Goal: Task Accomplishment & Management: Complete application form

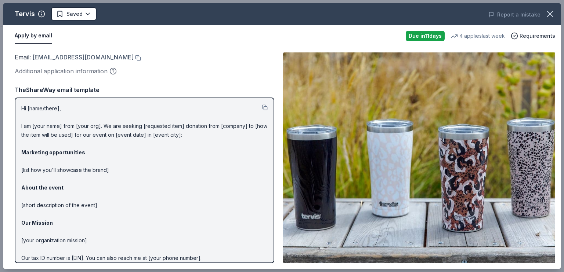
click at [47, 56] on link "donations@tervis.com" at bounding box center [82, 57] width 101 height 10
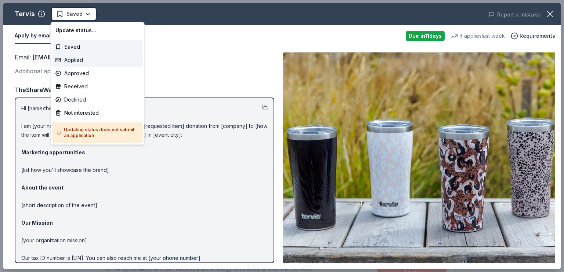
click at [67, 62] on div "Applied" at bounding box center [97, 60] width 90 height 13
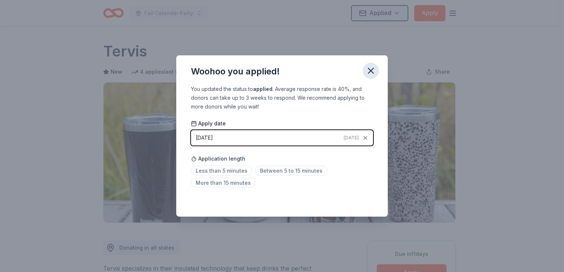
click at [371, 68] on icon "button" at bounding box center [371, 71] width 10 height 10
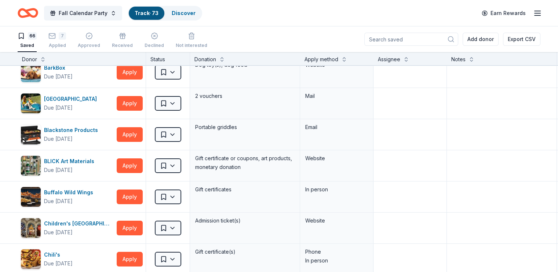
scroll to position [147, 0]
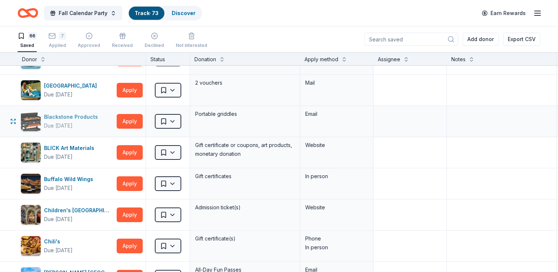
click at [71, 123] on div "Due [DATE]" at bounding box center [58, 125] width 29 height 9
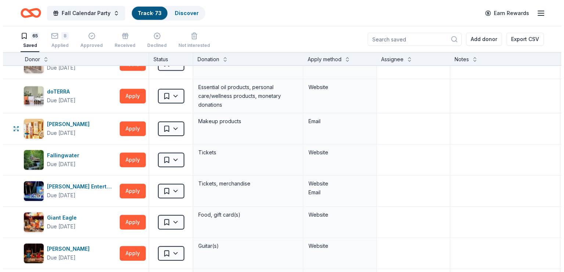
scroll to position [404, 0]
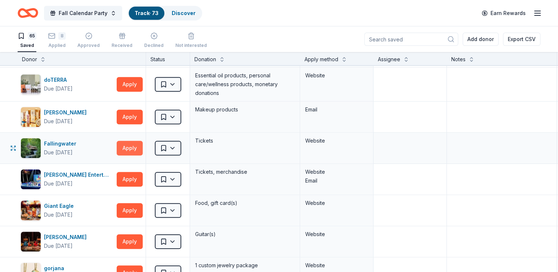
click at [143, 147] on button "Apply" at bounding box center [130, 148] width 26 height 15
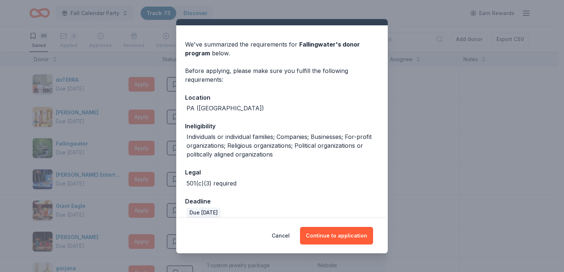
scroll to position [23, 0]
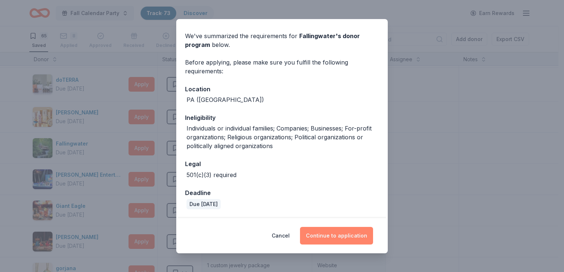
click at [345, 235] on button "Continue to application" at bounding box center [336, 236] width 73 height 18
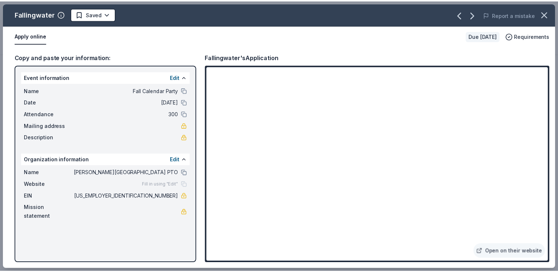
scroll to position [6080, 0]
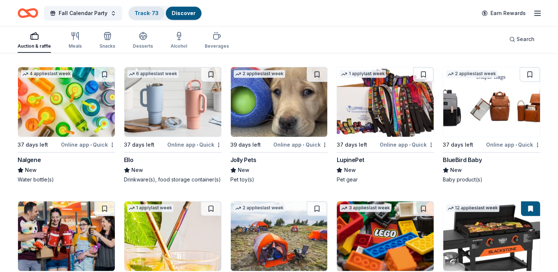
click at [155, 14] on link "Track · 73" at bounding box center [147, 13] width 24 height 6
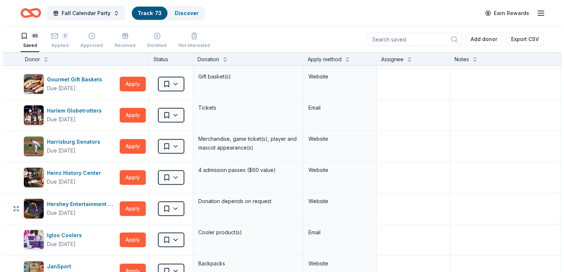
scroll to position [661, 0]
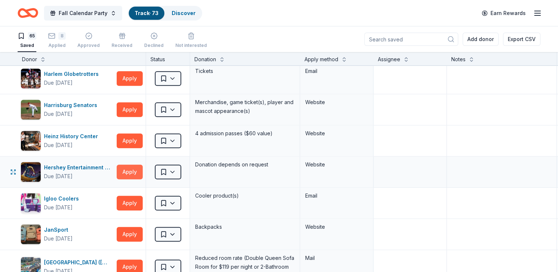
click at [142, 169] on button "Apply" at bounding box center [130, 172] width 26 height 15
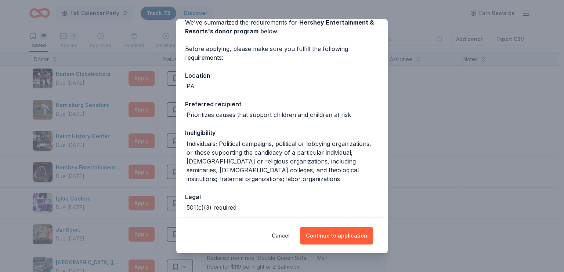
scroll to position [69, 0]
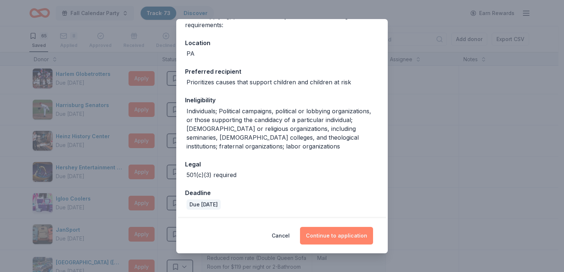
click at [333, 231] on button "Continue to application" at bounding box center [336, 236] width 73 height 18
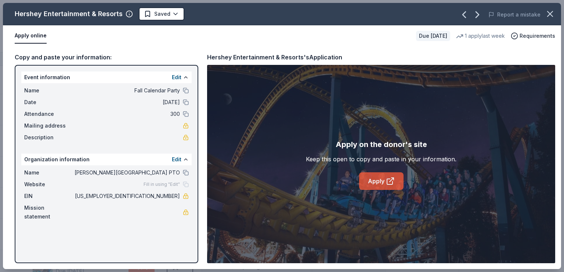
click at [383, 184] on link "Apply" at bounding box center [381, 182] width 44 height 18
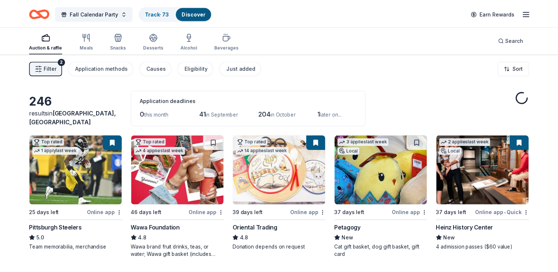
scroll to position [6080, 0]
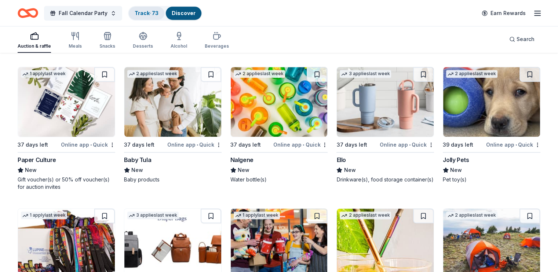
click at [152, 14] on link "Track · 73" at bounding box center [147, 13] width 24 height 6
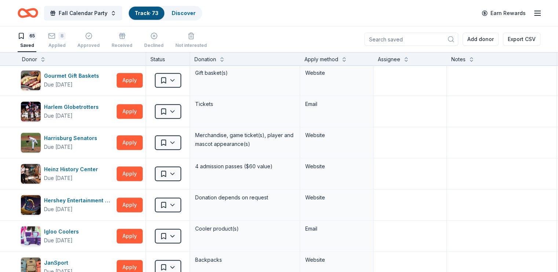
scroll to position [624, 0]
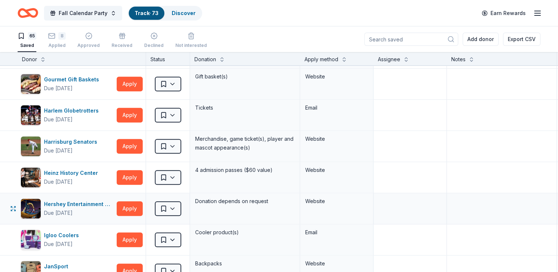
click at [190, 207] on div "Saved" at bounding box center [168, 208] width 44 height 31
click at [185, 207] on html "Fall Calendar Party Track · 73 Discover Earn Rewards 65 Saved 8 Applied Approve…" at bounding box center [279, 136] width 558 height 272
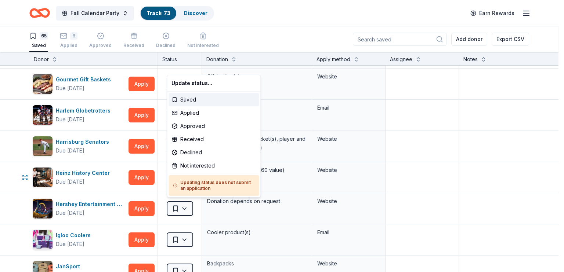
click at [417, 178] on html "Fall Calendar Party Track · 73 Discover Earn Rewards 65 Saved 8 Applied Approve…" at bounding box center [282, 136] width 564 height 272
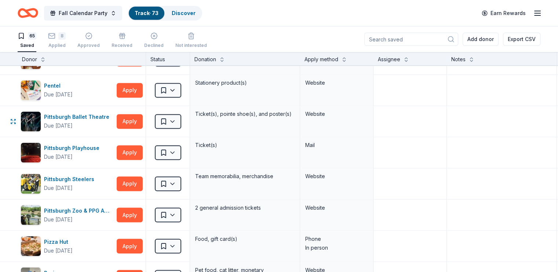
scroll to position [1248, 0]
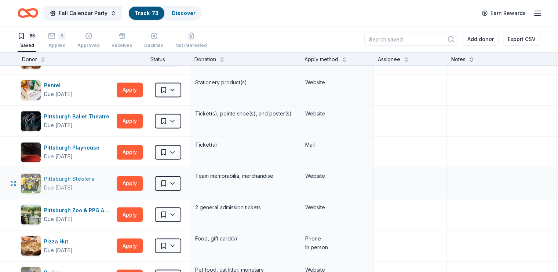
click at [78, 177] on div "Pittsburgh Steelers" at bounding box center [70, 179] width 53 height 9
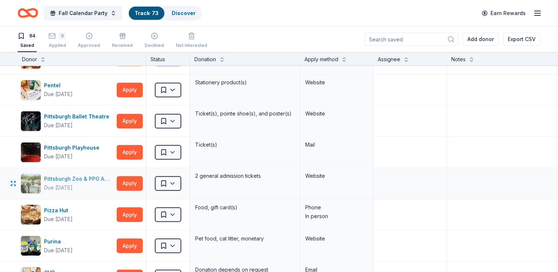
click at [66, 175] on div "Pittsburgh Zoo & PPG Aquarium" at bounding box center [79, 179] width 70 height 9
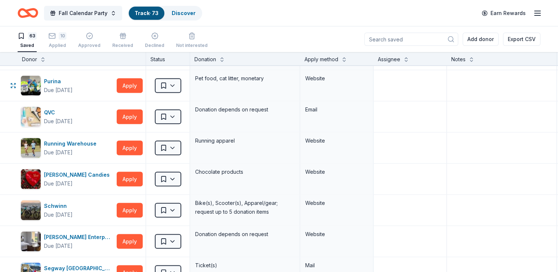
scroll to position [1395, 0]
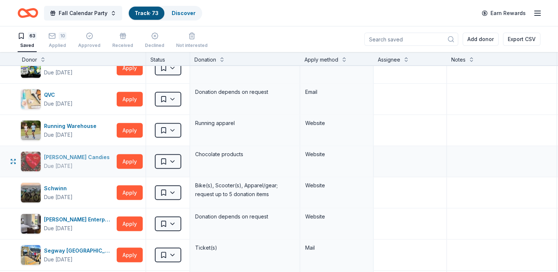
click at [66, 153] on div "Sarris Candies" at bounding box center [78, 157] width 69 height 9
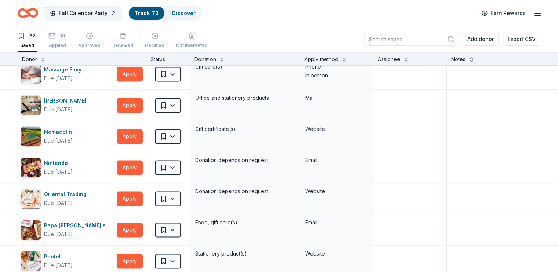
scroll to position [1064, 0]
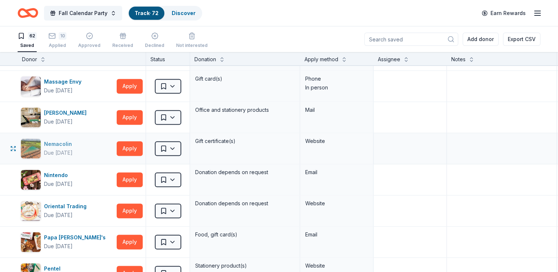
click at [68, 150] on div "Due in 37 days" at bounding box center [58, 153] width 29 height 9
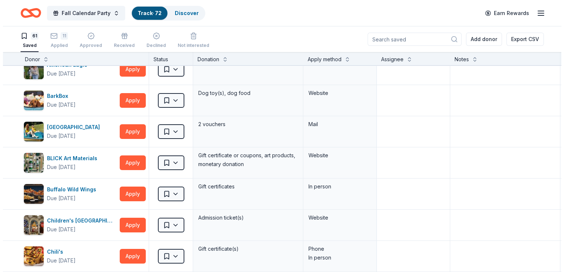
scroll to position [0, 0]
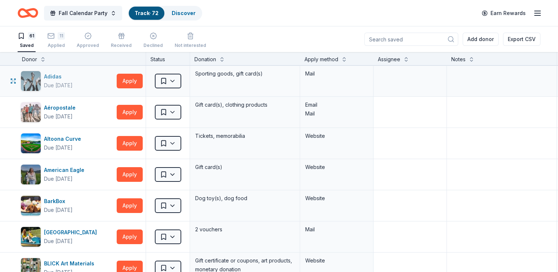
click at [64, 85] on div "Due in 37 days" at bounding box center [58, 85] width 29 height 9
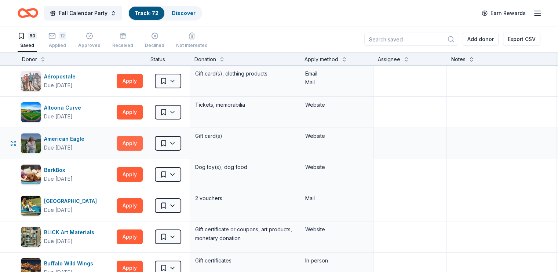
click at [140, 142] on button "Apply" at bounding box center [130, 143] width 26 height 15
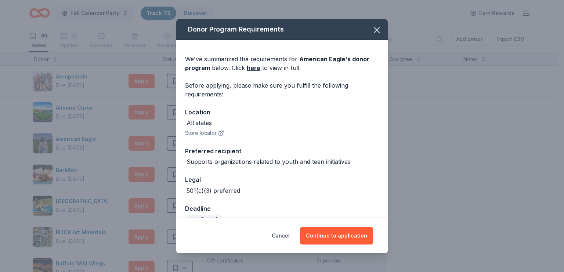
scroll to position [16, 0]
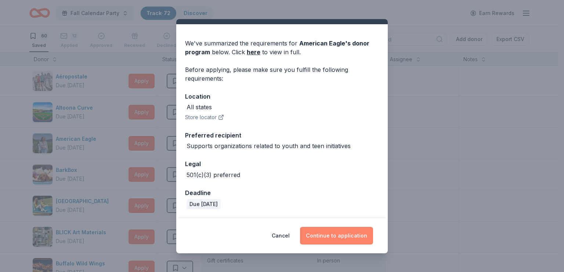
click at [327, 235] on button "Continue to application" at bounding box center [336, 236] width 73 height 18
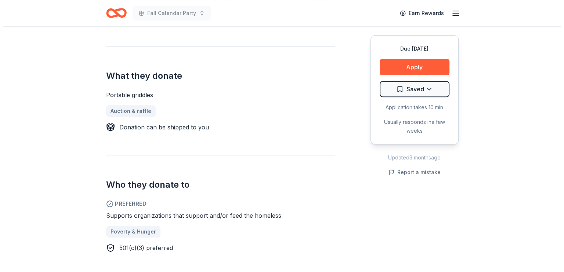
scroll to position [220, 0]
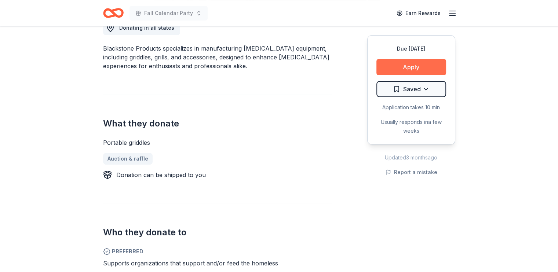
click at [400, 68] on button "Apply" at bounding box center [412, 67] width 70 height 16
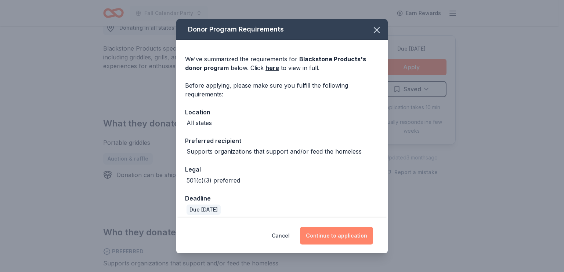
click at [330, 236] on button "Continue to application" at bounding box center [336, 236] width 73 height 18
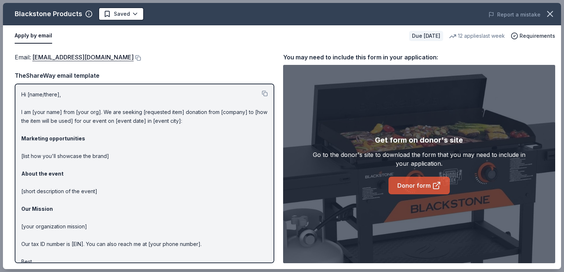
click at [407, 188] on link "Donor form" at bounding box center [418, 186] width 61 height 18
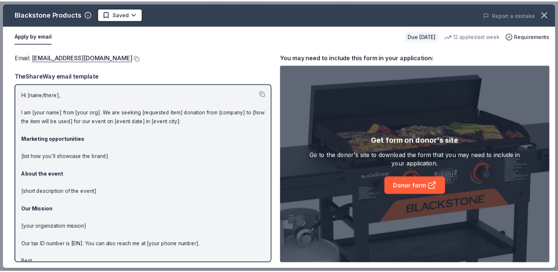
scroll to position [0, 0]
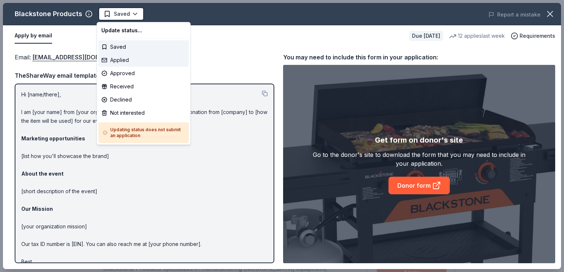
click at [125, 62] on div "Applied" at bounding box center [143, 60] width 90 height 13
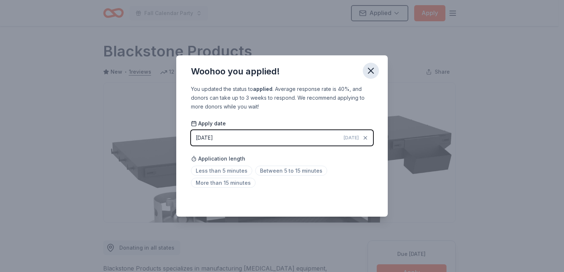
click at [373, 72] on icon "button" at bounding box center [371, 71] width 10 height 10
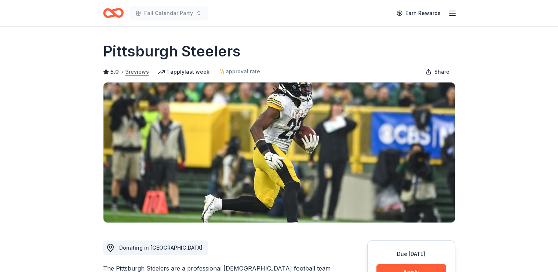
click at [134, 71] on button "3 reviews" at bounding box center [137, 72] width 23 height 9
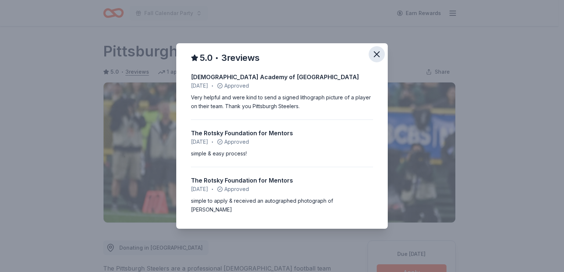
click at [375, 55] on icon "button" at bounding box center [376, 54] width 10 height 10
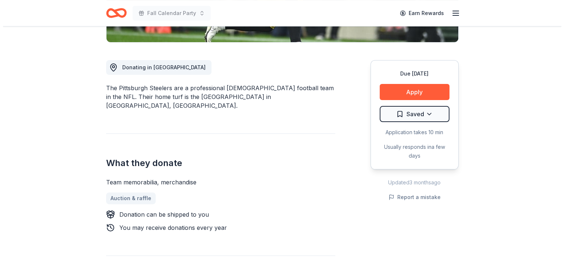
scroll to position [147, 0]
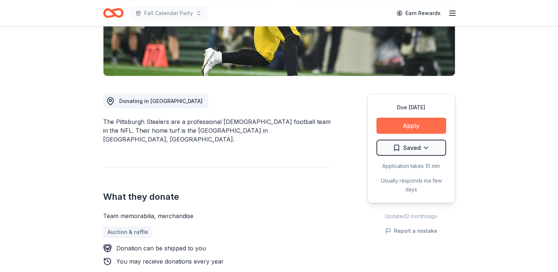
click at [408, 128] on button "Apply" at bounding box center [412, 126] width 70 height 16
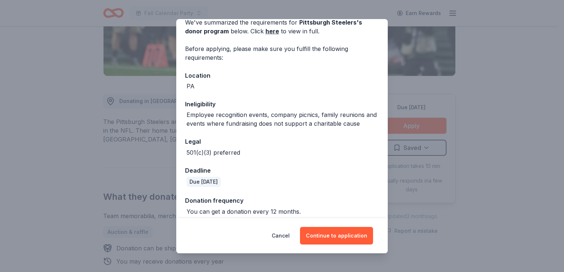
scroll to position [43, 0]
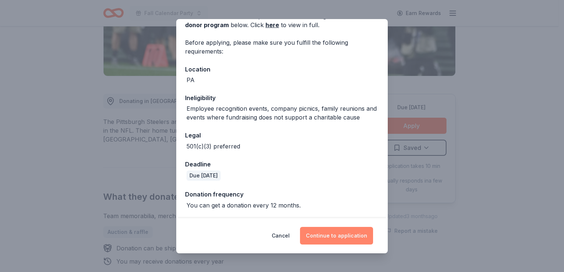
click at [328, 233] on button "Continue to application" at bounding box center [336, 236] width 73 height 18
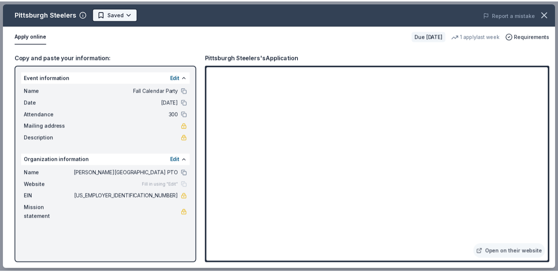
scroll to position [0, 0]
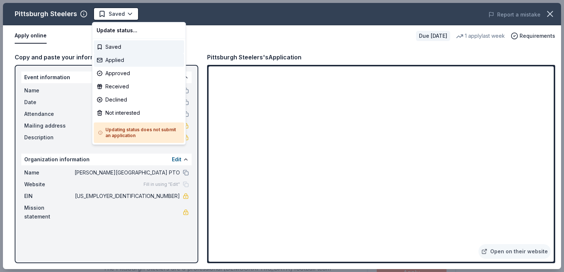
click at [115, 56] on div "Applied" at bounding box center [139, 60] width 90 height 13
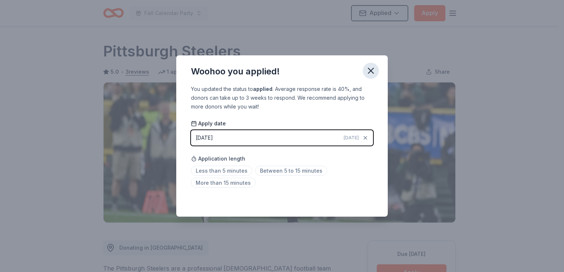
click at [369, 72] on icon "button" at bounding box center [371, 71] width 10 height 10
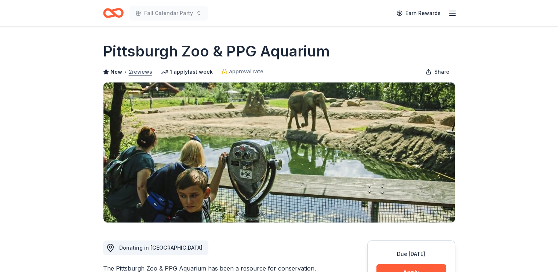
click at [138, 72] on button "2 reviews" at bounding box center [140, 72] width 23 height 9
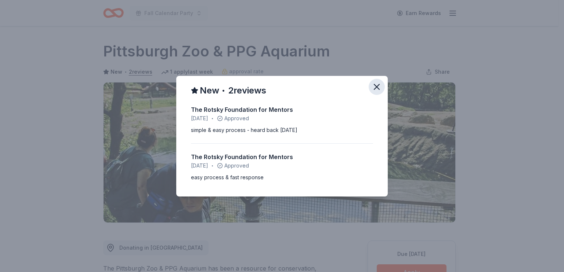
click at [377, 88] on icon "button" at bounding box center [376, 87] width 10 height 10
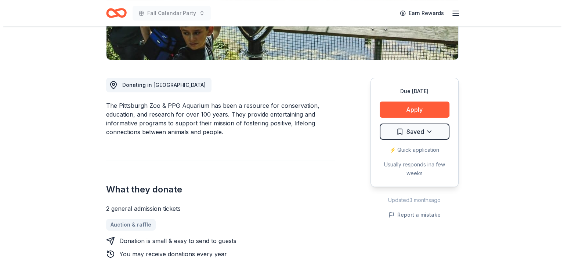
scroll to position [147, 0]
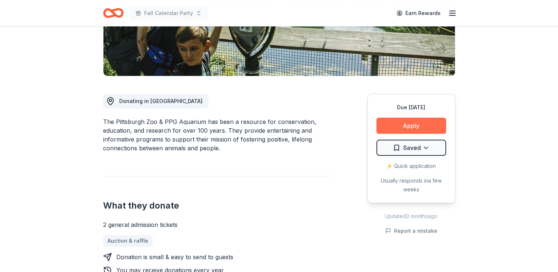
click at [412, 126] on button "Apply" at bounding box center [412, 126] width 70 height 16
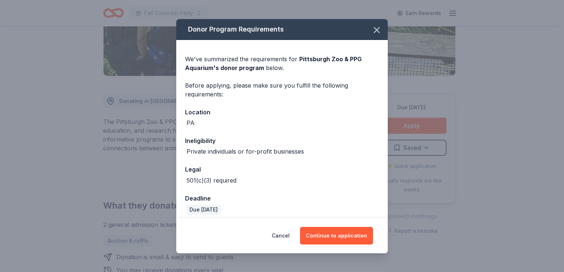
scroll to position [34, 0]
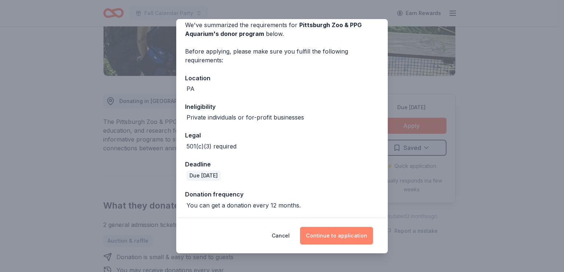
click at [339, 237] on button "Continue to application" at bounding box center [336, 236] width 73 height 18
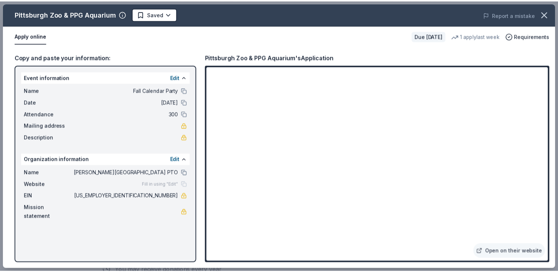
scroll to position [0, 0]
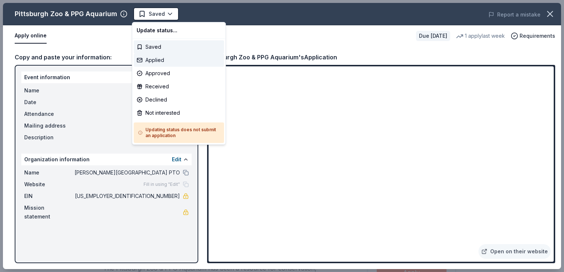
click at [152, 61] on div "Applied" at bounding box center [179, 60] width 90 height 13
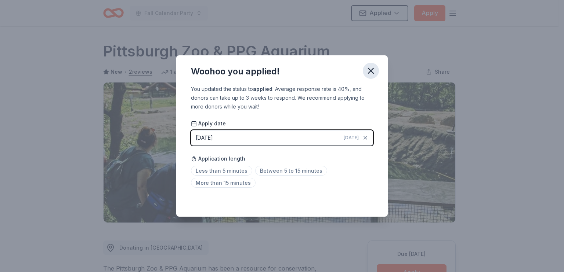
click at [367, 70] on icon "button" at bounding box center [371, 71] width 10 height 10
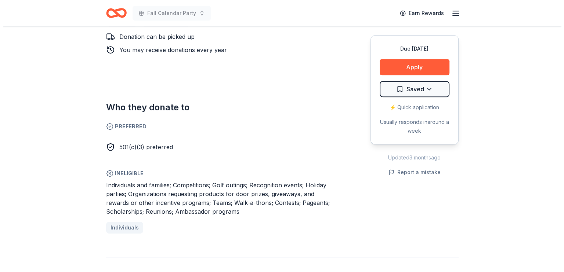
scroll to position [367, 0]
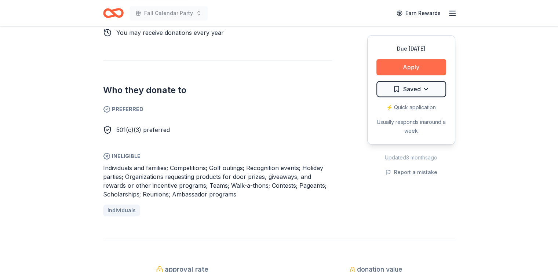
click at [414, 67] on button "Apply" at bounding box center [412, 67] width 70 height 16
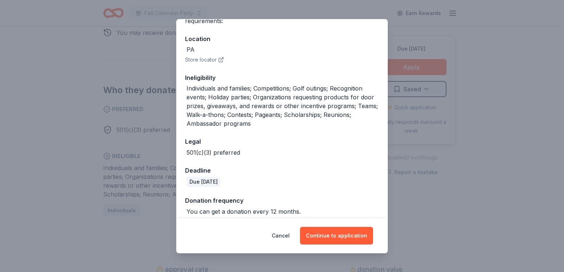
scroll to position [80, 0]
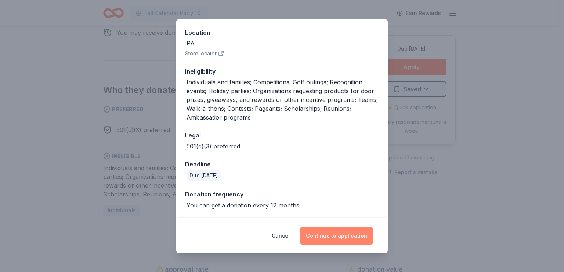
click at [337, 236] on button "Continue to application" at bounding box center [336, 236] width 73 height 18
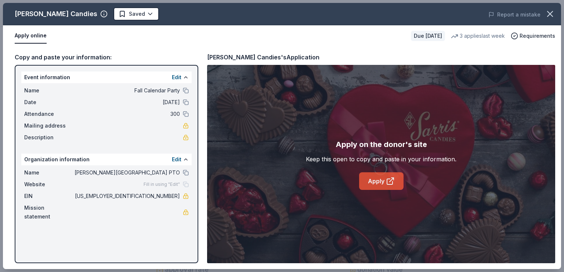
click at [388, 181] on icon at bounding box center [390, 181] width 9 height 9
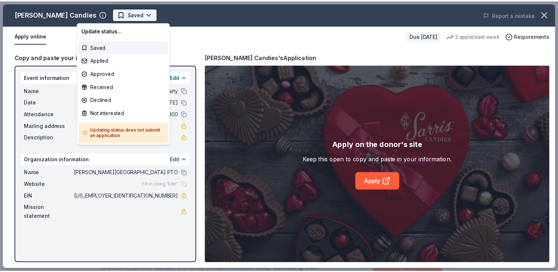
scroll to position [0, 0]
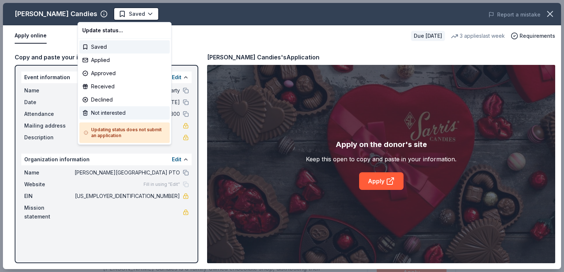
click at [103, 112] on div "Not interested" at bounding box center [124, 112] width 90 height 13
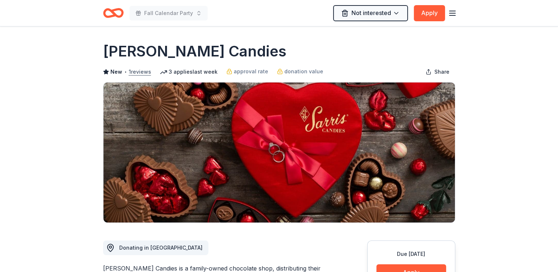
click at [144, 73] on button "1 reviews" at bounding box center [140, 72] width 22 height 9
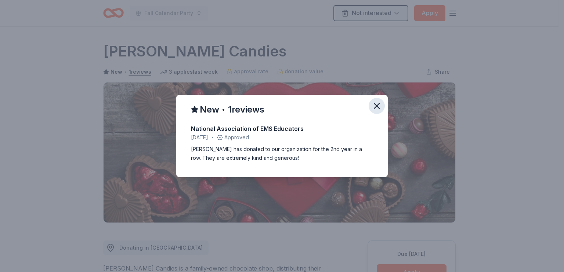
click at [379, 106] on icon "button" at bounding box center [376, 106] width 10 height 10
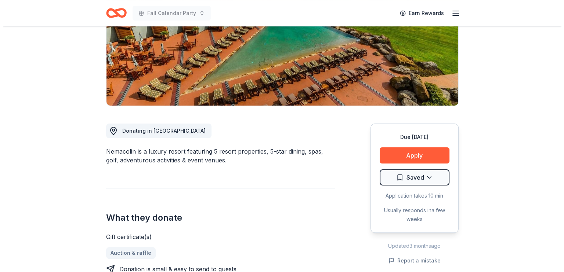
scroll to position [110, 0]
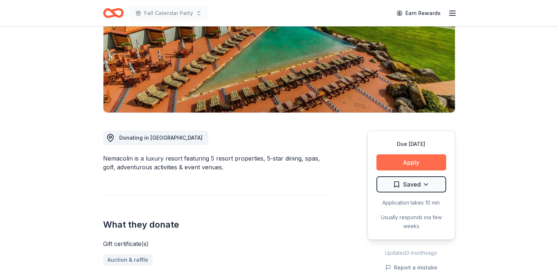
click at [413, 166] on button "Apply" at bounding box center [412, 163] width 70 height 16
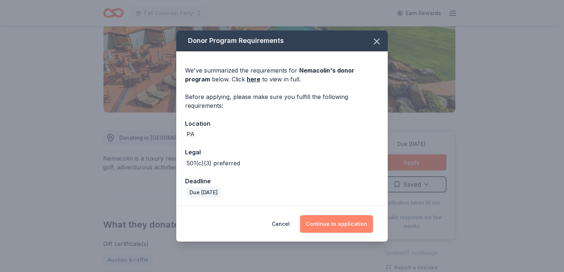
click at [335, 227] on button "Continue to application" at bounding box center [336, 224] width 73 height 18
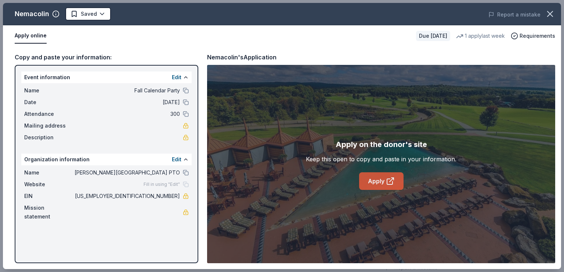
click at [381, 181] on link "Apply" at bounding box center [381, 182] width 44 height 18
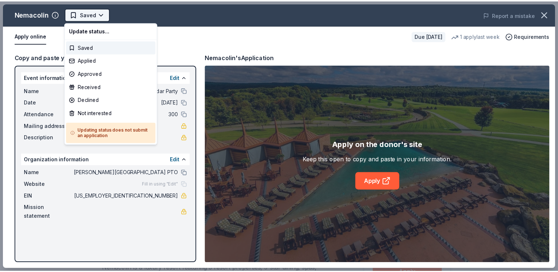
scroll to position [0, 0]
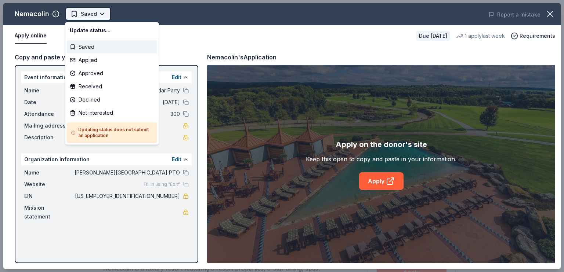
click at [90, 13] on html "Fall Calendar Party Saved Apply Due [DATE] Share Nemacolin New 1 apply last wee…" at bounding box center [282, 136] width 564 height 272
click at [85, 60] on div "Applied" at bounding box center [112, 60] width 90 height 13
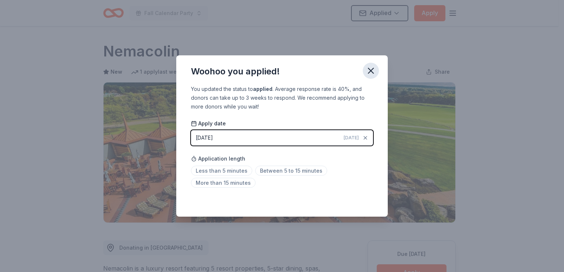
click at [376, 69] on button "button" at bounding box center [371, 71] width 16 height 16
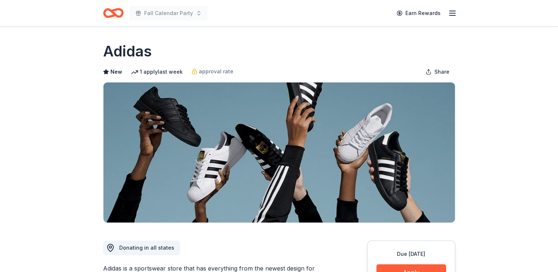
click at [154, 68] on div "1 apply last week" at bounding box center [157, 72] width 52 height 9
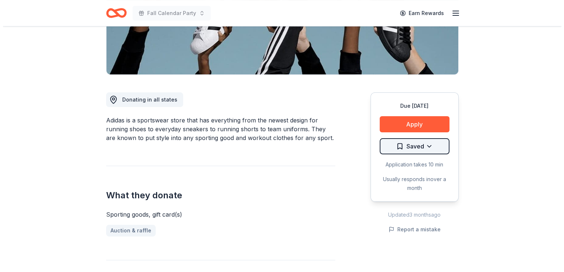
scroll to position [147, 0]
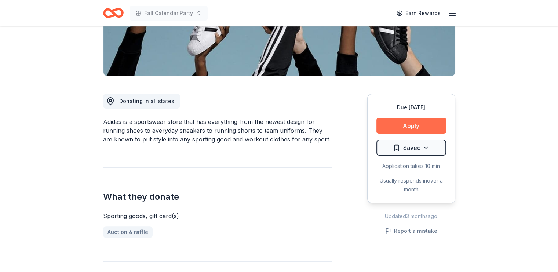
click at [409, 123] on button "Apply" at bounding box center [412, 126] width 70 height 16
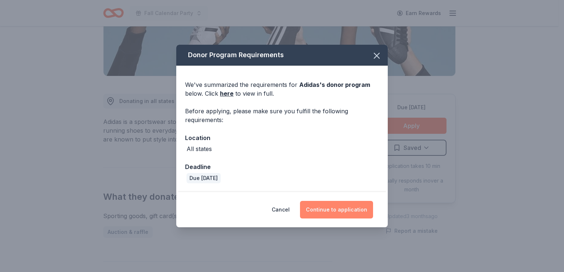
click at [329, 205] on button "Continue to application" at bounding box center [336, 210] width 73 height 18
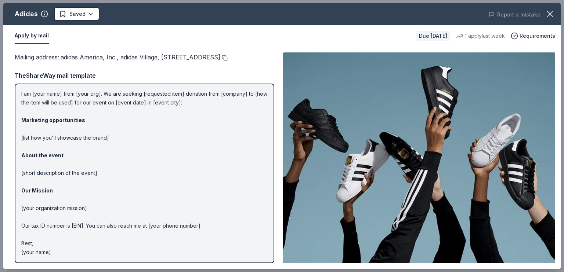
scroll to position [0, 0]
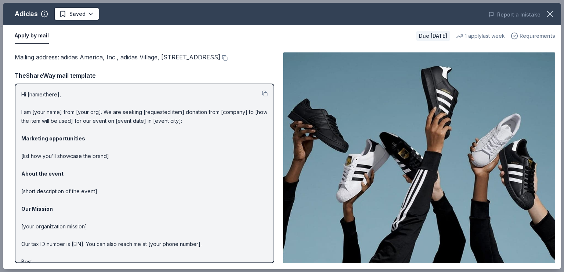
click at [537, 35] on span "Requirements" at bounding box center [537, 36] width 36 height 9
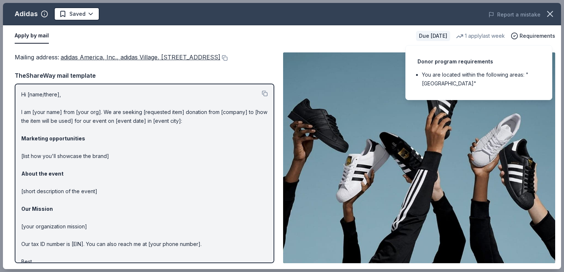
click at [339, 47] on div "Mailing address : adidas America, Inc., adidas Village, 5055 N Greeley Avenue, …" at bounding box center [282, 158] width 558 height 223
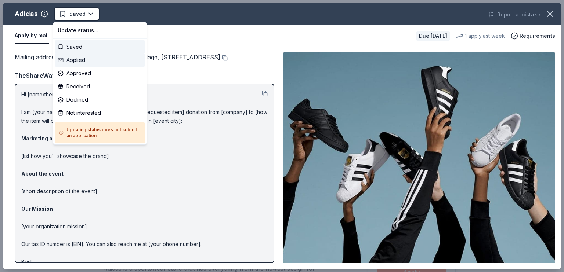
click at [84, 61] on div "Applied" at bounding box center [100, 60] width 90 height 13
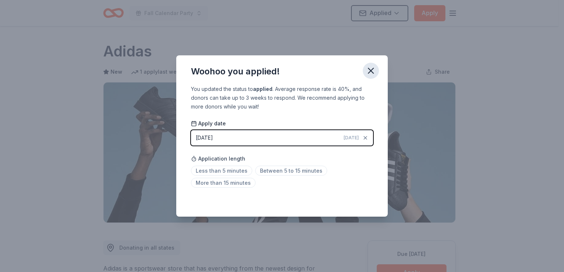
click at [374, 69] on icon "button" at bounding box center [371, 71] width 10 height 10
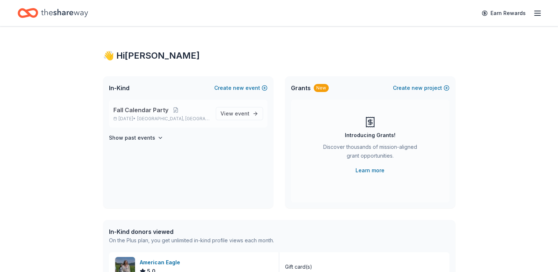
click at [136, 113] on span "Fall Calendar Party" at bounding box center [140, 110] width 55 height 9
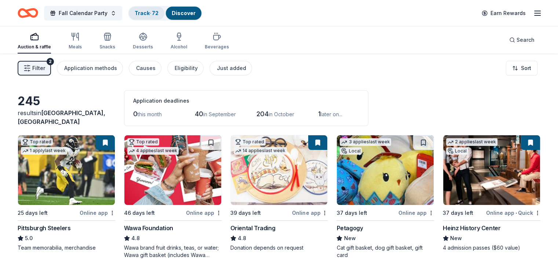
click at [150, 15] on link "Track · 72" at bounding box center [147, 13] width 24 height 6
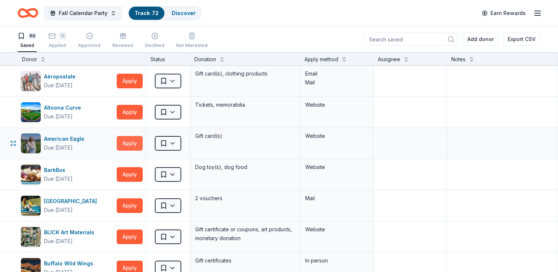
click at [137, 144] on button "Apply" at bounding box center [130, 143] width 26 height 15
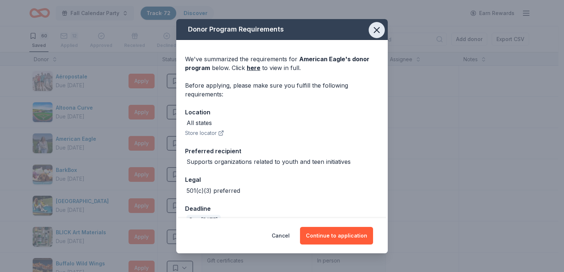
click at [374, 32] on icon "button" at bounding box center [376, 30] width 5 height 5
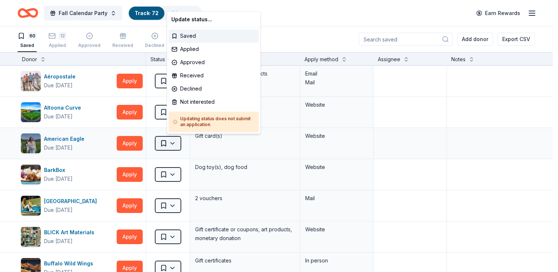
click at [175, 141] on html "Fall Calendar Party Track · 72 Discover Earn Rewards 60 Saved 12 Applied Approv…" at bounding box center [279, 136] width 558 height 272
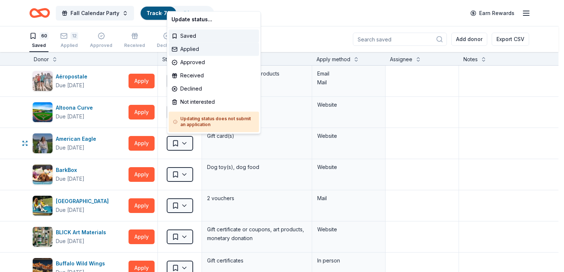
click at [184, 47] on div "Applied" at bounding box center [213, 49] width 90 height 13
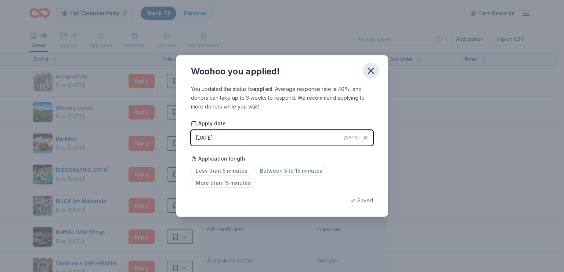
click at [374, 74] on icon "button" at bounding box center [371, 71] width 10 height 10
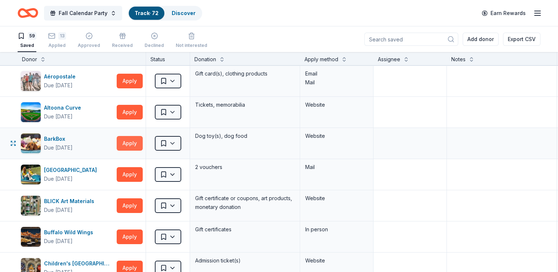
click at [139, 141] on button "Apply" at bounding box center [130, 143] width 26 height 15
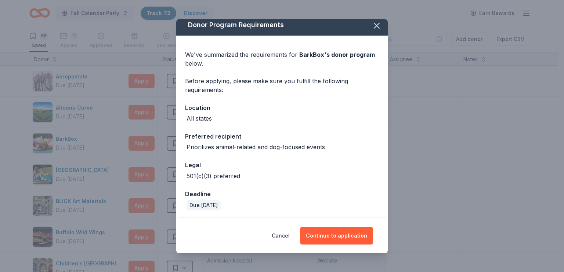
scroll to position [6, 0]
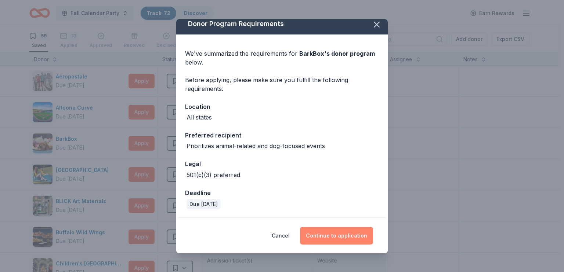
click at [331, 236] on button "Continue to application" at bounding box center [336, 236] width 73 height 18
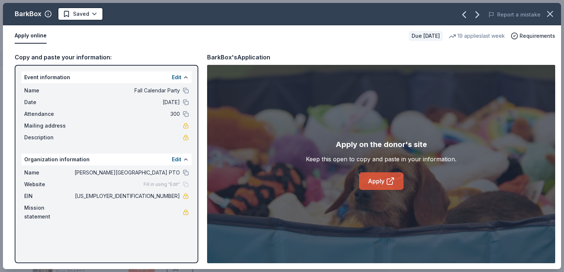
click at [388, 184] on icon at bounding box center [390, 181] width 9 height 9
click at [96, 17] on html "Fall Calendar Party Track · 72 Discover Earn Rewards 59 Saved 13 Applied Approv…" at bounding box center [282, 136] width 564 height 272
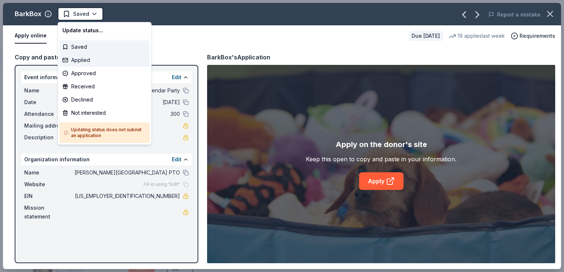
click at [70, 59] on div "Applied" at bounding box center [104, 60] width 90 height 13
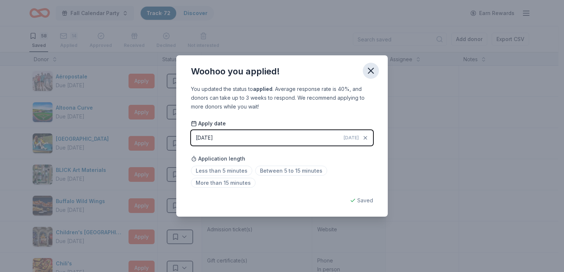
click at [367, 66] on icon "button" at bounding box center [371, 71] width 10 height 10
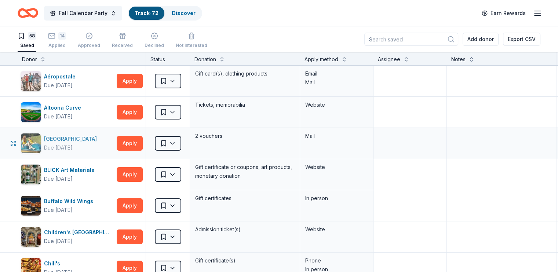
click at [72, 144] on div "Due in 37 days" at bounding box center [58, 148] width 29 height 9
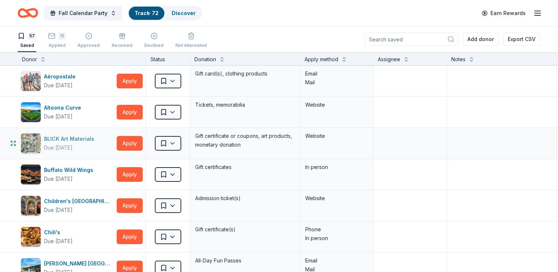
click at [88, 138] on div "BLICK Art Materials" at bounding box center [70, 139] width 53 height 9
click at [141, 144] on button "Apply" at bounding box center [130, 143] width 26 height 15
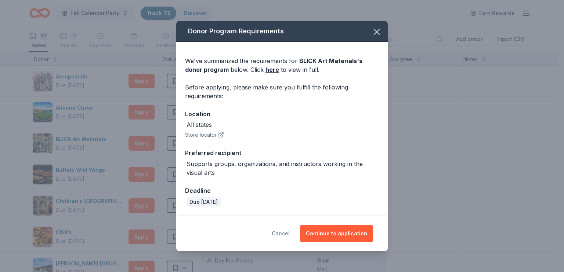
click at [289, 234] on button "Cancel" at bounding box center [281, 234] width 18 height 18
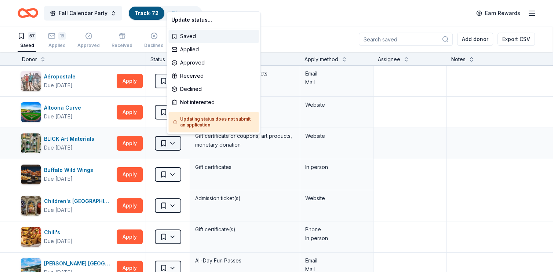
click at [173, 142] on html "Fall Calendar Party Track · 72 Discover Earn Rewards 57 Saved 15 Applied Approv…" at bounding box center [279, 136] width 558 height 272
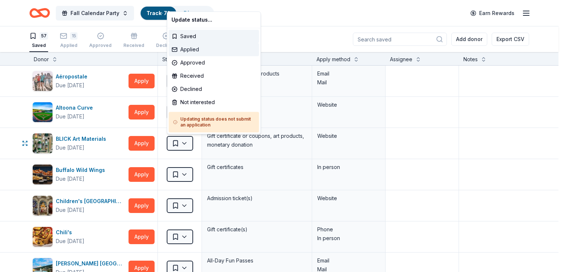
click at [182, 52] on div "Applied" at bounding box center [213, 49] width 90 height 13
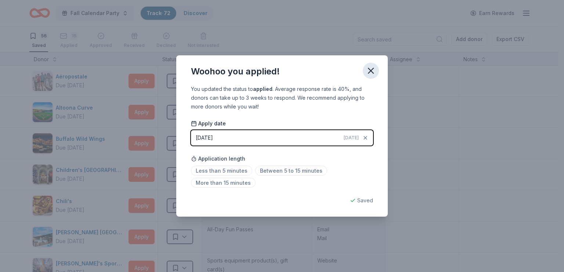
click at [368, 70] on icon "button" at bounding box center [371, 71] width 10 height 10
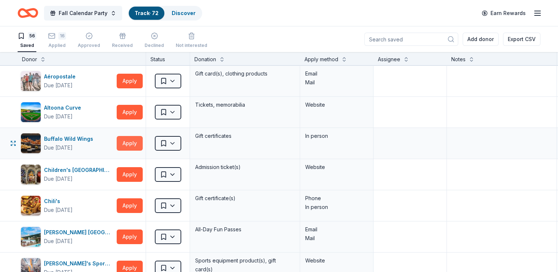
click at [143, 141] on button "Apply" at bounding box center [130, 143] width 26 height 15
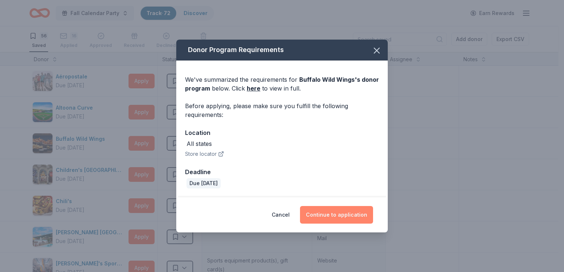
click at [358, 215] on button "Continue to application" at bounding box center [336, 215] width 73 height 18
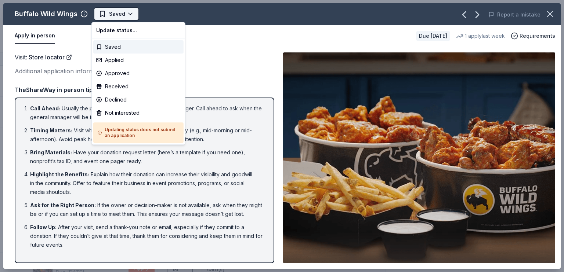
click at [125, 12] on html "Fall Calendar Party Track · 72 Discover Earn Rewards 56 Saved 16 Applied Approv…" at bounding box center [282, 136] width 564 height 272
click at [141, 116] on div "Not interested" at bounding box center [138, 112] width 90 height 13
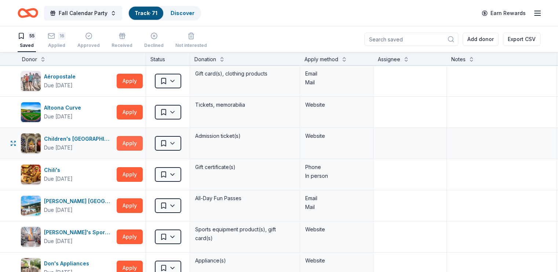
click at [143, 142] on button "Apply" at bounding box center [130, 143] width 26 height 15
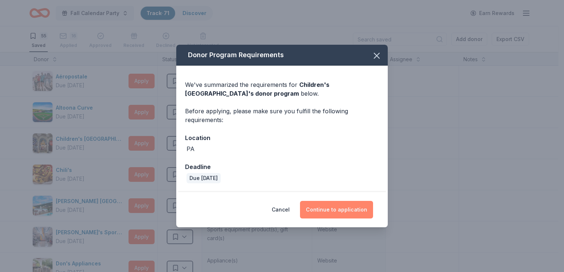
click at [348, 213] on button "Continue to application" at bounding box center [336, 210] width 73 height 18
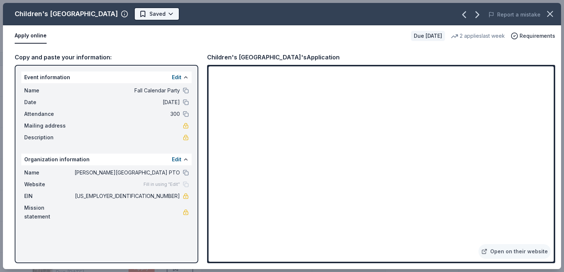
click at [167, 16] on html "Fall Calendar Party Track · 71 Discover Earn Rewards 55 Saved 16 Applied Approv…" at bounding box center [282, 136] width 564 height 272
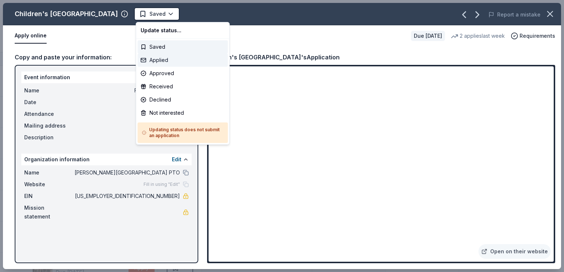
click at [152, 62] on div "Applied" at bounding box center [183, 60] width 90 height 13
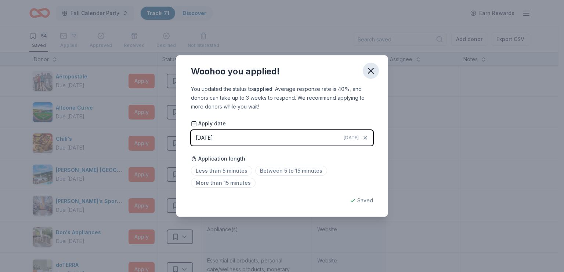
click at [370, 68] on icon "button" at bounding box center [371, 71] width 10 height 10
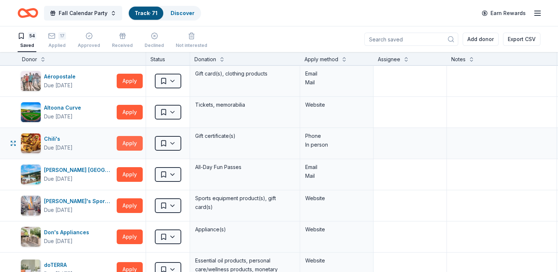
click at [139, 144] on button "Apply" at bounding box center [130, 143] width 26 height 15
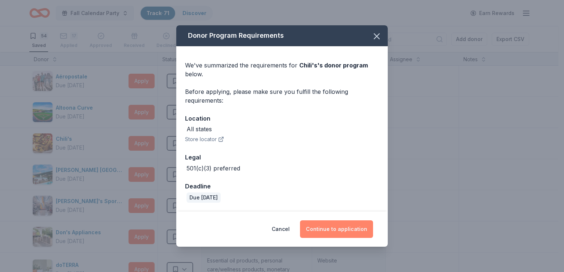
click at [322, 228] on button "Continue to application" at bounding box center [336, 230] width 73 height 18
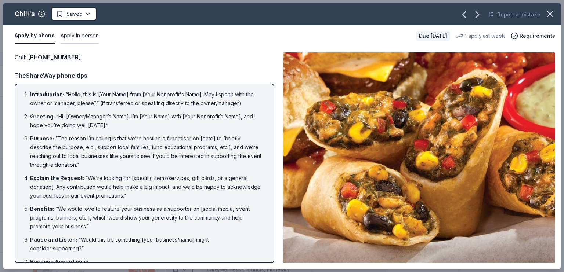
click at [90, 37] on button "Apply in person" at bounding box center [80, 35] width 38 height 15
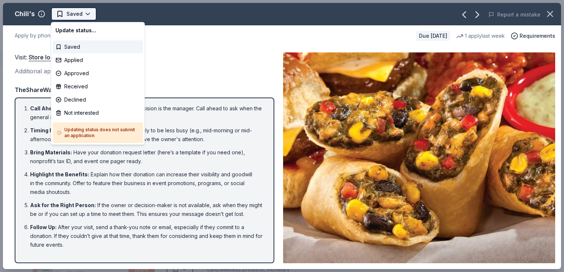
click at [73, 14] on html "Fall Calendar Party Track · 71 Discover Earn Rewards 54 Saved 17 Applied Approv…" at bounding box center [282, 136] width 564 height 272
click at [94, 113] on div "Not interested" at bounding box center [97, 112] width 90 height 13
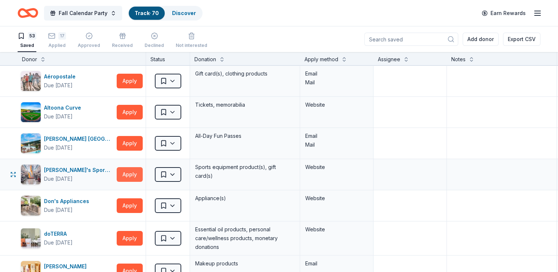
click at [138, 174] on button "Apply" at bounding box center [130, 174] width 26 height 15
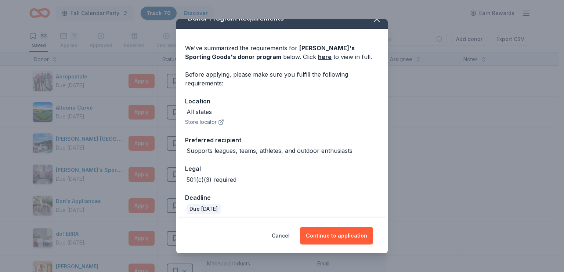
scroll to position [16, 0]
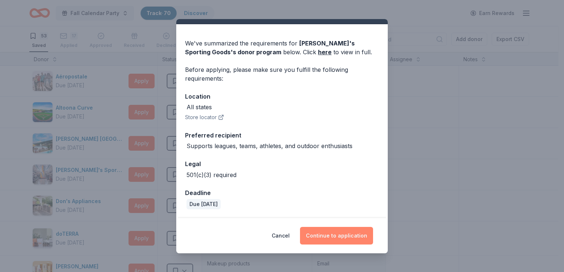
click at [335, 240] on button "Continue to application" at bounding box center [336, 236] width 73 height 18
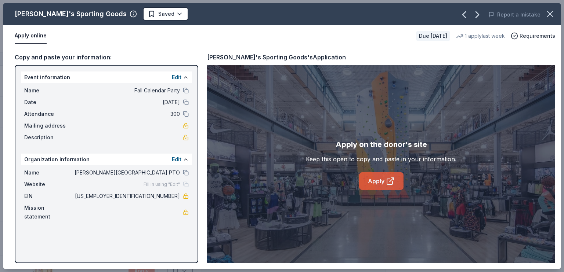
click at [383, 181] on link "Apply" at bounding box center [381, 182] width 44 height 18
click at [138, 15] on html "Fall Calendar Party Track · 70 Discover Earn Rewards 53 Saved 17 Applied Approv…" at bounding box center [282, 136] width 564 height 272
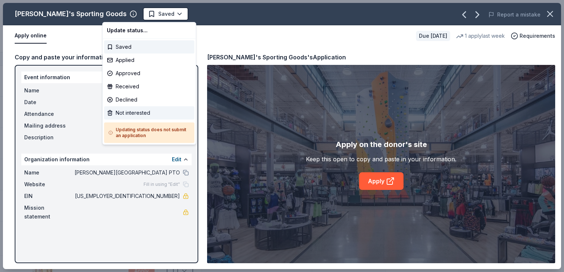
click at [124, 113] on div "Not interested" at bounding box center [149, 112] width 90 height 13
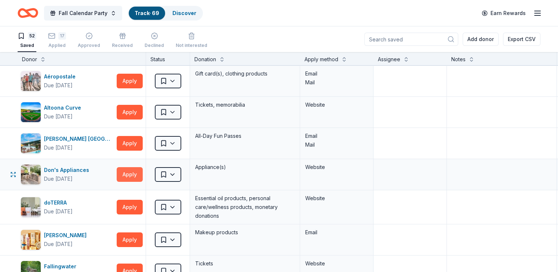
click at [138, 174] on button "Apply" at bounding box center [130, 174] width 26 height 15
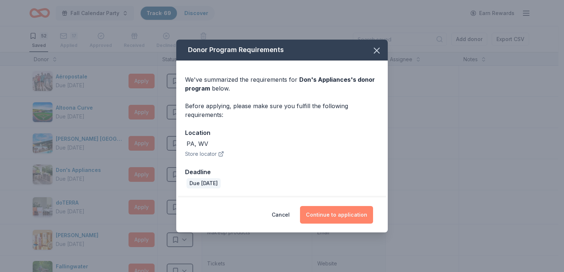
click at [348, 217] on button "Continue to application" at bounding box center [336, 215] width 73 height 18
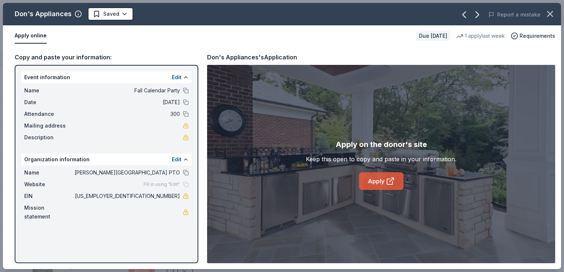
click at [376, 178] on link "Apply" at bounding box center [381, 182] width 44 height 18
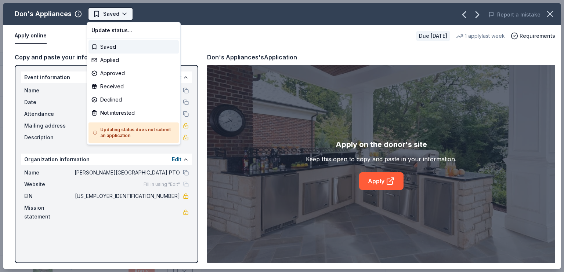
click at [125, 14] on html "Fall Calendar Party Track · 69 Discover Earn Rewards 52 Saved 17 Applied Approv…" at bounding box center [282, 136] width 564 height 272
click at [107, 61] on div "Applied" at bounding box center [133, 60] width 90 height 13
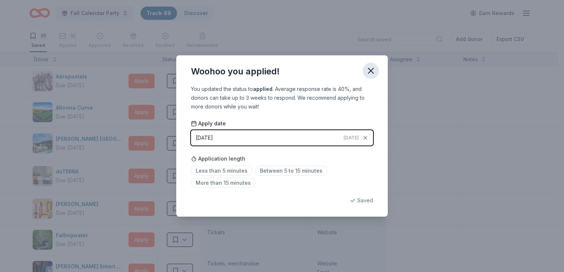
click at [370, 66] on icon "button" at bounding box center [371, 71] width 10 height 10
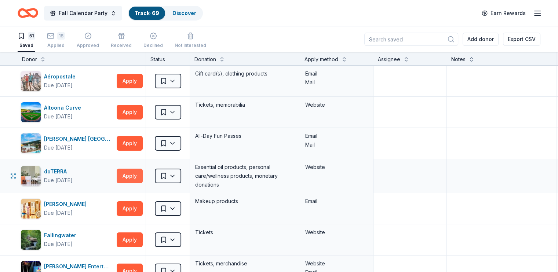
click at [143, 178] on button "Apply" at bounding box center [130, 176] width 26 height 15
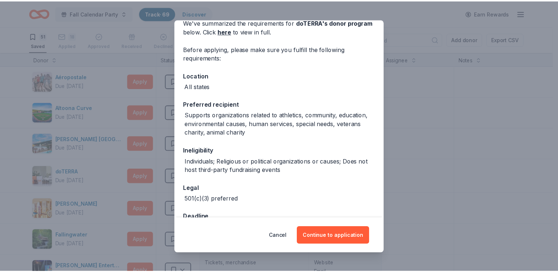
scroll to position [61, 0]
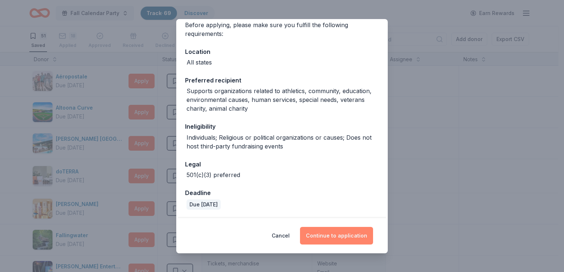
click at [344, 233] on button "Continue to application" at bounding box center [336, 236] width 73 height 18
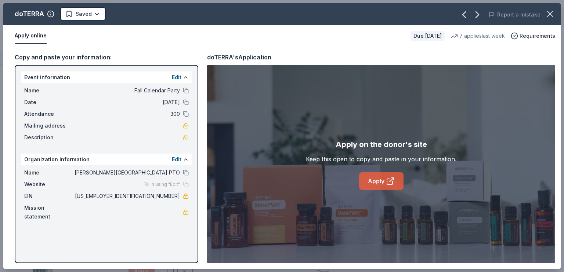
click at [383, 184] on link "Apply" at bounding box center [381, 182] width 44 height 18
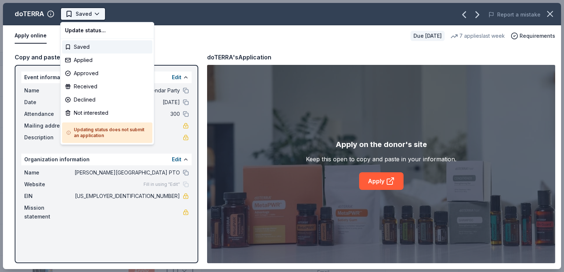
click at [89, 14] on html "Fall Calendar Party Track · 69 Discover Earn Rewards 51 Saved 18 Applied Approv…" at bounding box center [282, 136] width 564 height 272
click at [84, 59] on div "Applied" at bounding box center [107, 60] width 90 height 13
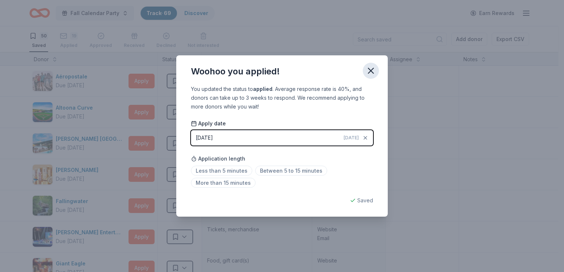
click at [370, 70] on icon "button" at bounding box center [370, 70] width 5 height 5
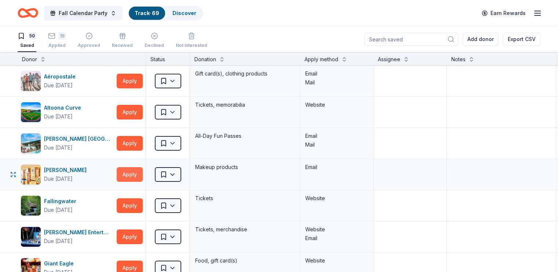
click at [142, 174] on button "Apply" at bounding box center [130, 174] width 26 height 15
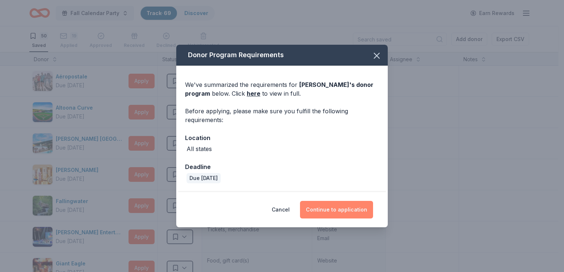
click at [323, 210] on button "Continue to application" at bounding box center [336, 210] width 73 height 18
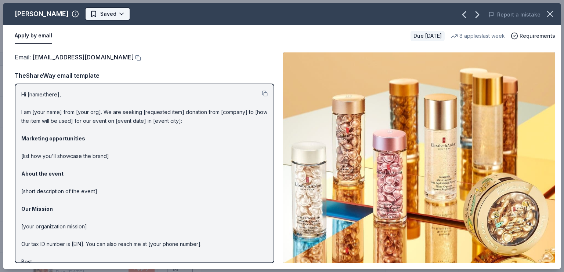
click at [97, 16] on html "Fall Calendar Party Track · 69 Discover Earn Rewards 50 Saved 19 Applied Approv…" at bounding box center [282, 136] width 564 height 272
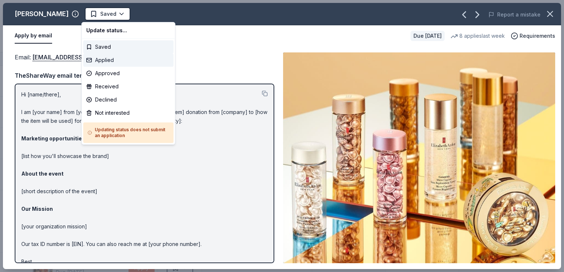
drag, startPoint x: 106, startPoint y: 54, endPoint x: 108, endPoint y: 61, distance: 7.8
click at [108, 61] on div "Applied" at bounding box center [128, 60] width 90 height 13
click at [108, 62] on div "Applied" at bounding box center [128, 60] width 90 height 13
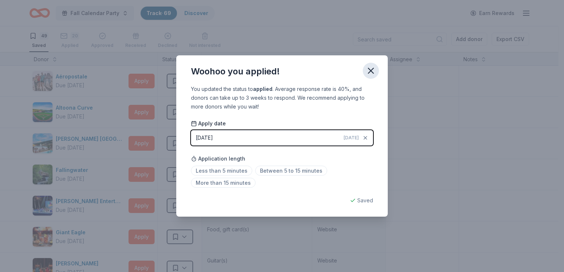
click at [371, 74] on icon "button" at bounding box center [371, 71] width 10 height 10
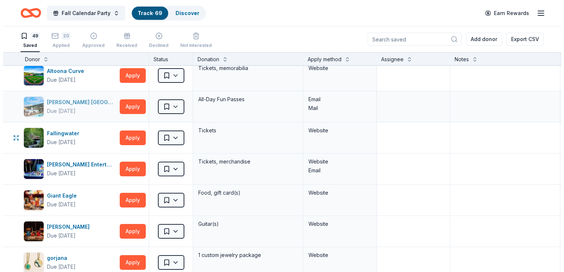
scroll to position [73, 0]
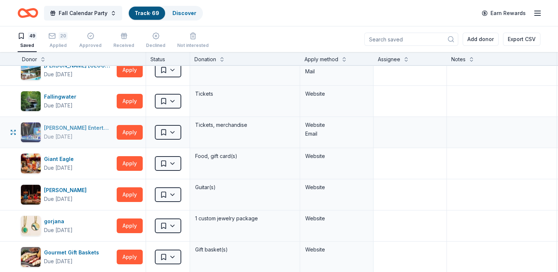
click at [97, 128] on div "Feld Entertainment" at bounding box center [79, 128] width 70 height 9
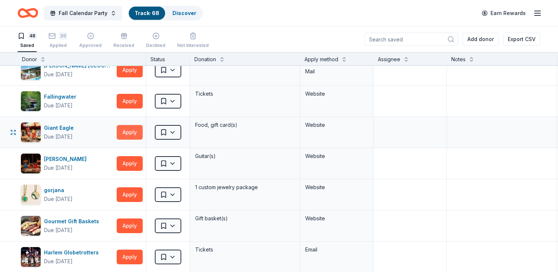
click at [143, 132] on button "Apply" at bounding box center [130, 132] width 26 height 15
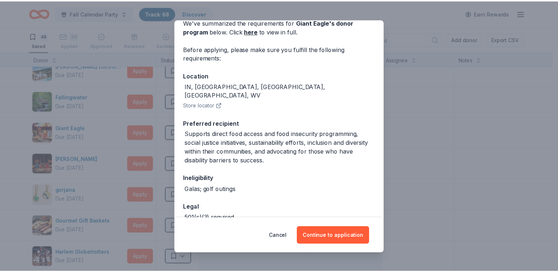
scroll to position [71, 0]
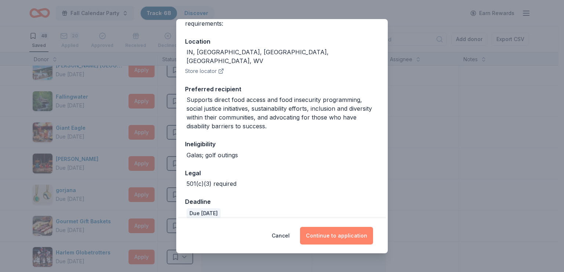
click at [327, 238] on button "Continue to application" at bounding box center [336, 236] width 73 height 18
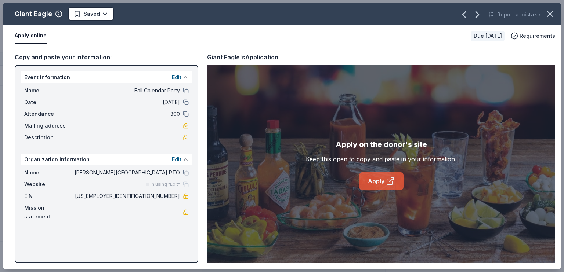
click at [373, 178] on link "Apply" at bounding box center [381, 182] width 44 height 18
click at [102, 15] on html "Fall Calendar Party Track · 68 Discover Earn Rewards 48 Saved 20 Applied Approv…" at bounding box center [282, 136] width 564 height 272
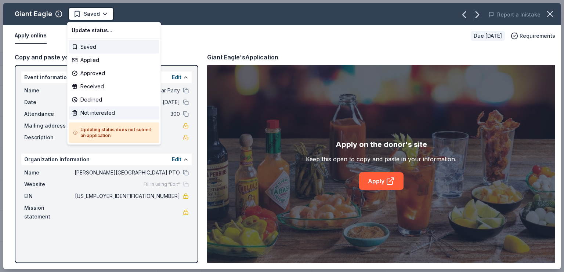
click at [96, 110] on div "Not interested" at bounding box center [114, 112] width 90 height 13
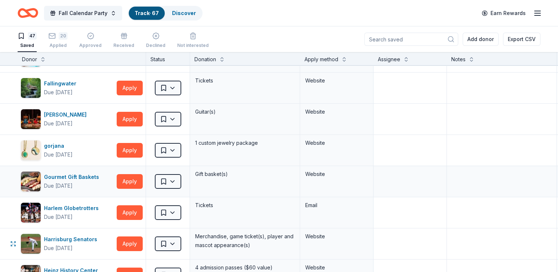
scroll to position [73, 0]
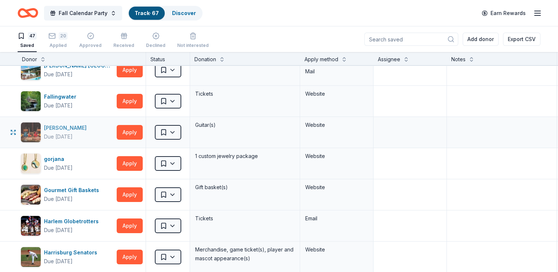
click at [65, 128] on div "[PERSON_NAME]" at bounding box center [67, 128] width 46 height 9
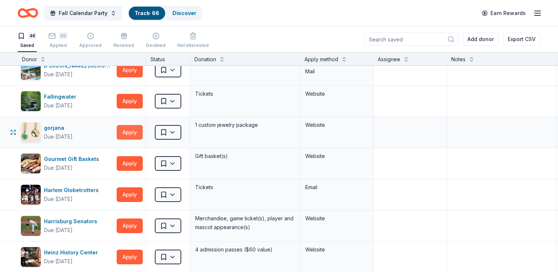
click at [139, 135] on button "Apply" at bounding box center [130, 132] width 26 height 15
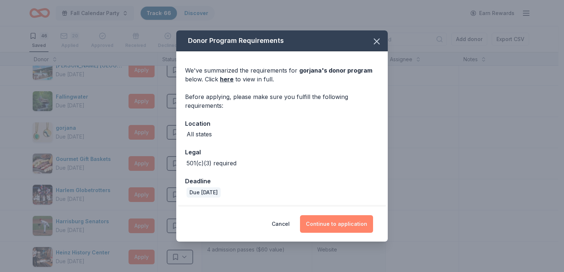
click at [336, 229] on button "Continue to application" at bounding box center [336, 224] width 73 height 18
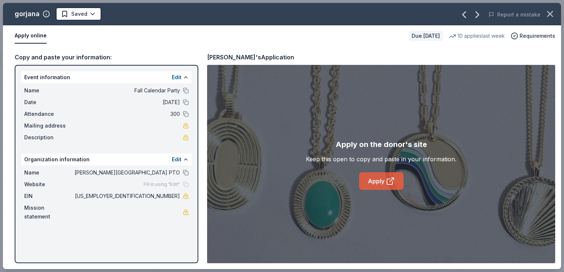
click at [369, 184] on link "Apply" at bounding box center [381, 182] width 44 height 18
click at [80, 16] on html "Fall Calendar Party Track · 66 Discover Earn Rewards 46 Saved 20 Applied Approv…" at bounding box center [282, 136] width 564 height 272
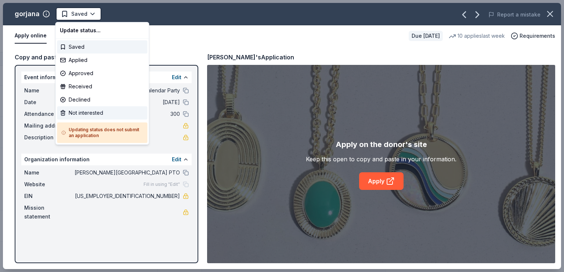
click at [94, 112] on div "Not interested" at bounding box center [102, 112] width 90 height 13
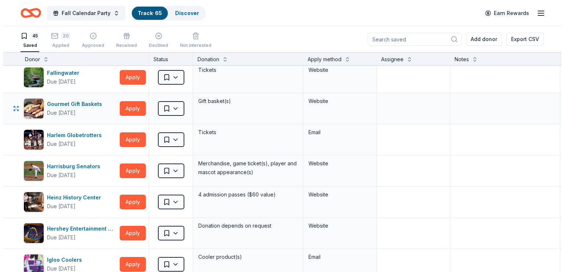
scroll to position [110, 0]
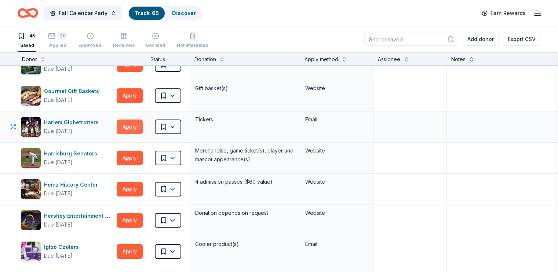
click at [135, 127] on button "Apply" at bounding box center [130, 127] width 26 height 15
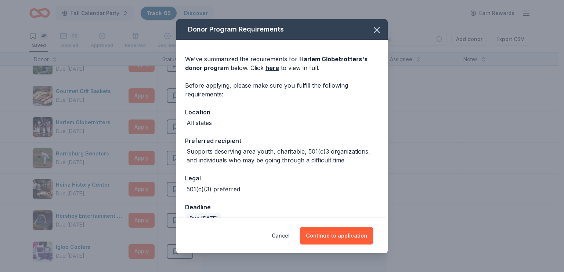
scroll to position [14, 0]
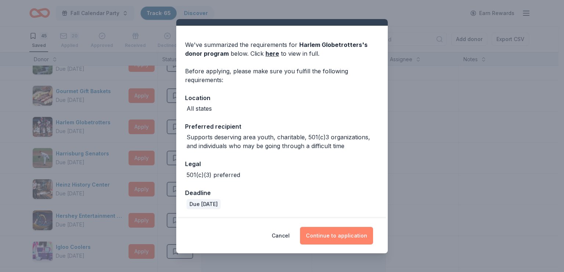
click at [345, 232] on button "Continue to application" at bounding box center [336, 236] width 73 height 18
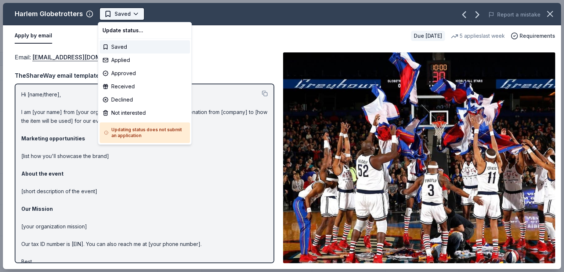
click at [119, 16] on html "Fall Calendar Party Track · 65 Discover Earn Rewards 45 Saved 20 Applied Approv…" at bounding box center [282, 136] width 564 height 272
click at [119, 59] on div "Applied" at bounding box center [144, 60] width 90 height 13
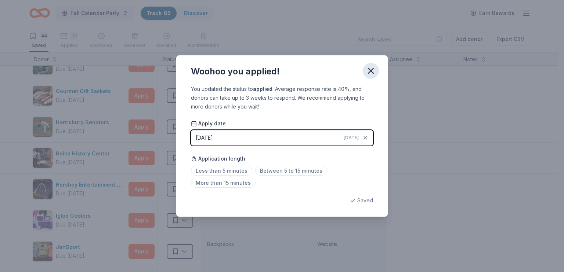
click at [374, 72] on icon "button" at bounding box center [371, 71] width 10 height 10
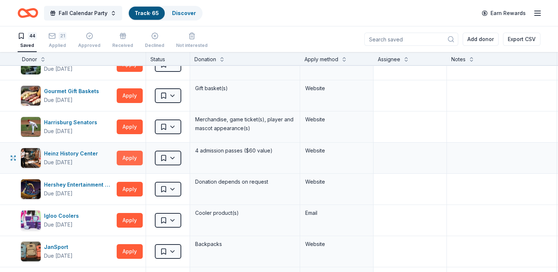
click at [138, 159] on button "Apply" at bounding box center [130, 158] width 26 height 15
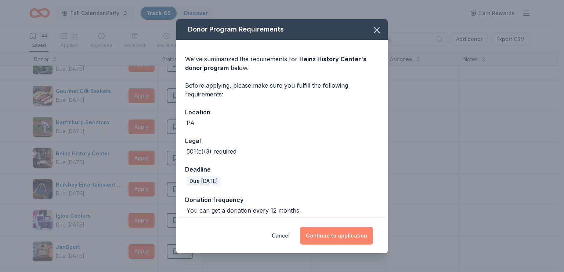
click at [341, 235] on button "Continue to application" at bounding box center [336, 236] width 73 height 18
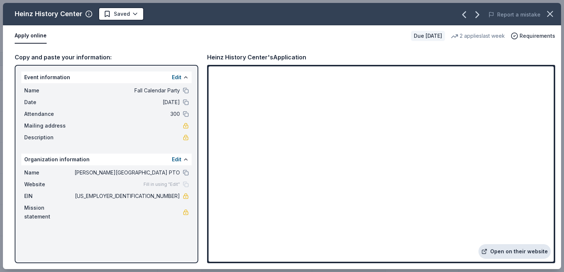
click at [531, 252] on link "Open on their website" at bounding box center [514, 251] width 72 height 15
click at [133, 17] on html "Fall Calendar Party Track · 65 Discover Earn Rewards 44 Saved 21 Applied Approv…" at bounding box center [282, 136] width 564 height 272
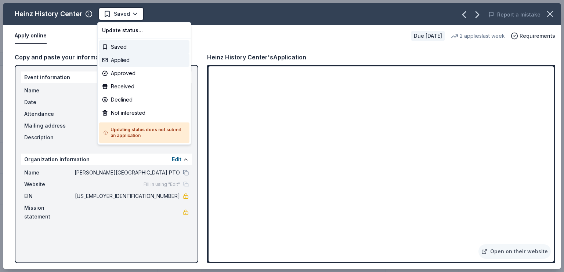
click at [121, 61] on div "Applied" at bounding box center [144, 60] width 90 height 13
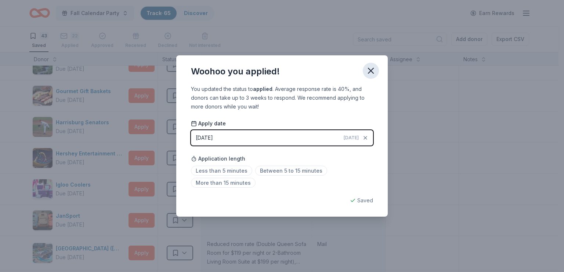
click at [371, 74] on icon "button" at bounding box center [371, 71] width 10 height 10
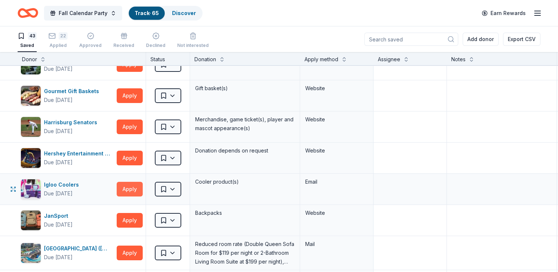
click at [143, 190] on button "Apply" at bounding box center [130, 189] width 26 height 15
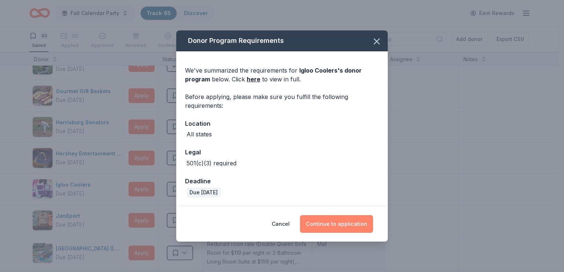
click at [342, 225] on button "Continue to application" at bounding box center [336, 224] width 73 height 18
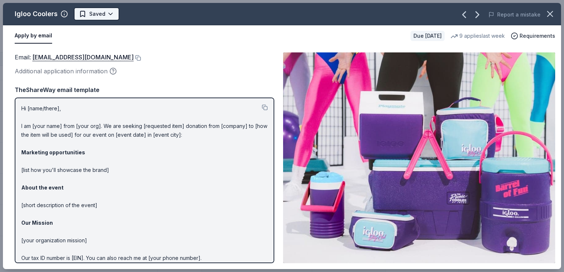
click at [89, 18] on html "Fall Calendar Party Track · 65 Discover Earn Rewards 43 Saved 22 Applied Approv…" at bounding box center [282, 136] width 564 height 272
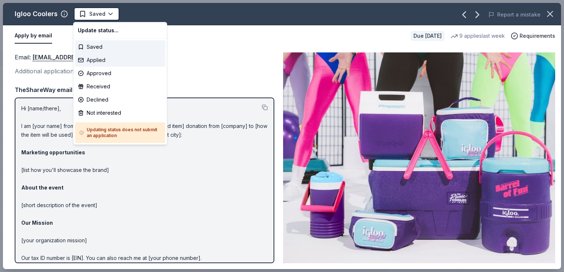
click at [103, 63] on div "Applied" at bounding box center [120, 60] width 90 height 13
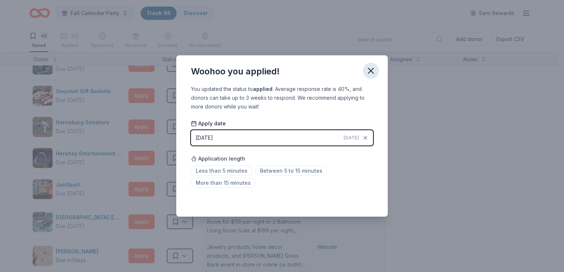
click at [373, 73] on icon "button" at bounding box center [370, 70] width 5 height 5
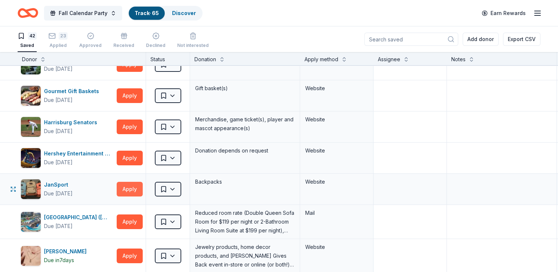
click at [140, 189] on button "Apply" at bounding box center [130, 189] width 26 height 15
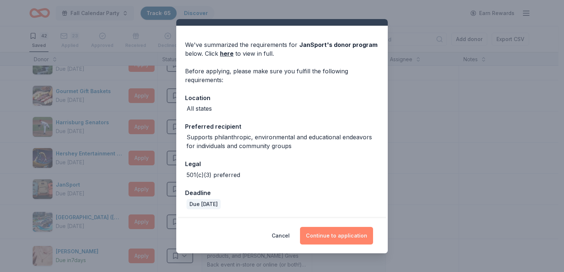
click at [332, 238] on button "Continue to application" at bounding box center [336, 236] width 73 height 18
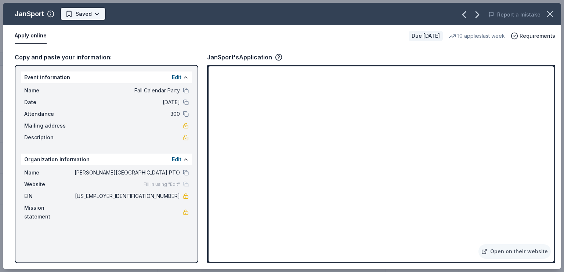
click at [94, 11] on html "Fall Calendar Party Track · 65 Discover Earn Rewards 42 Saved 23 Applied Approv…" at bounding box center [282, 136] width 564 height 272
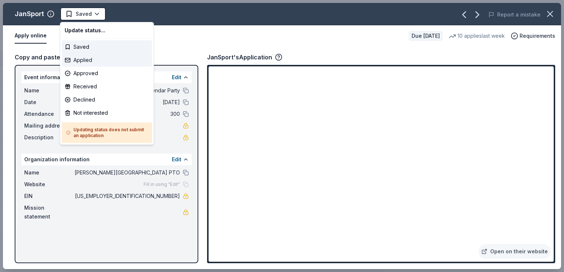
click at [78, 58] on div "Applied" at bounding box center [107, 60] width 90 height 13
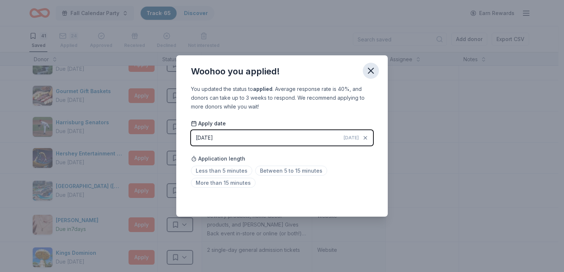
click at [373, 70] on icon "button" at bounding box center [371, 71] width 10 height 10
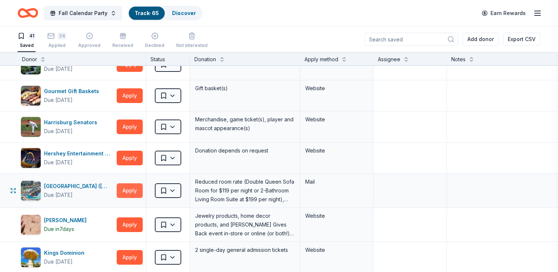
click at [143, 189] on button "Apply" at bounding box center [130, 191] width 26 height 15
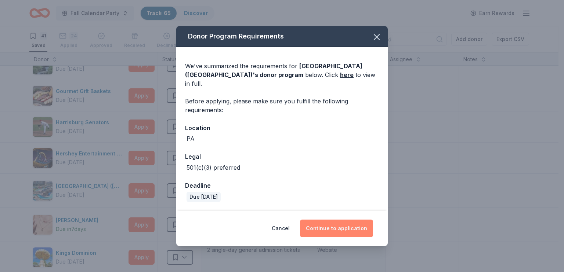
click at [351, 221] on button "Continue to application" at bounding box center [336, 229] width 73 height 18
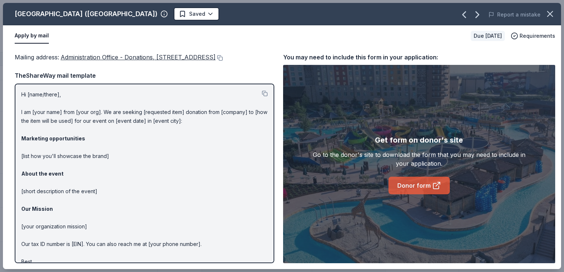
click at [429, 182] on link "Donor form" at bounding box center [418, 186] width 61 height 18
click at [133, 16] on html "Fall Calendar Party Track · 65 Discover Earn Rewards 41 Saved 24 Applied Approv…" at bounding box center [282, 136] width 564 height 272
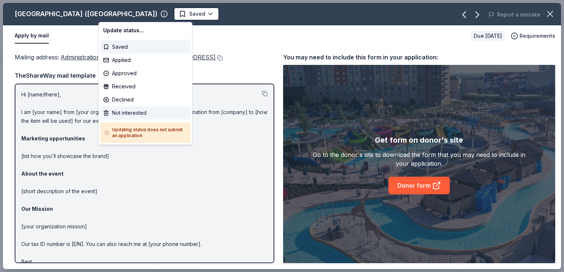
click at [129, 112] on div "Not interested" at bounding box center [145, 112] width 90 height 13
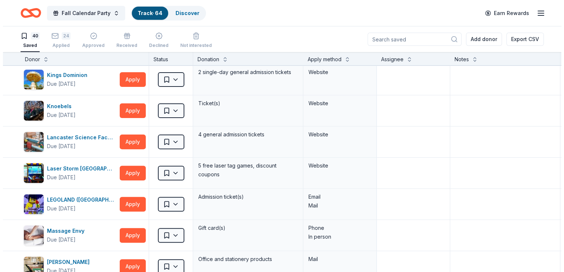
scroll to position [257, 0]
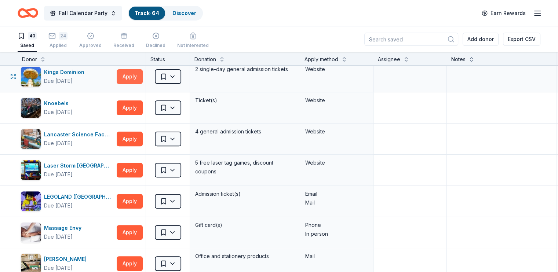
click at [143, 77] on button "Apply" at bounding box center [130, 76] width 26 height 15
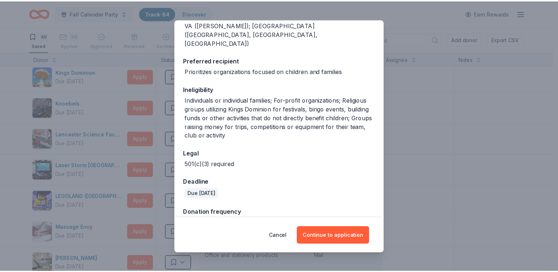
scroll to position [98, 0]
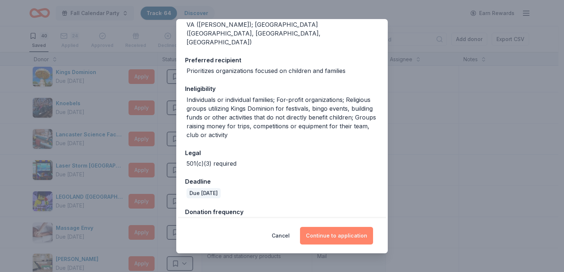
click at [315, 232] on button "Continue to application" at bounding box center [336, 236] width 73 height 18
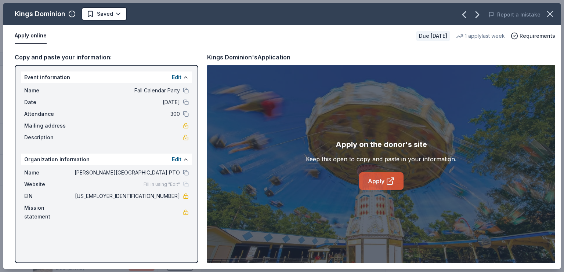
click at [378, 179] on link "Apply" at bounding box center [381, 182] width 44 height 18
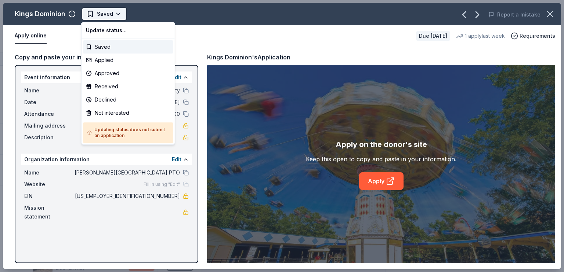
click at [119, 14] on html "Fall Calendar Party Track · 64 Discover Earn Rewards 40 Saved 24 Applied Approv…" at bounding box center [282, 136] width 564 height 272
click at [175, 14] on html "Fall Calendar Party Track · 64 Discover Earn Rewards 40 Saved 24 Applied Approv…" at bounding box center [282, 136] width 564 height 272
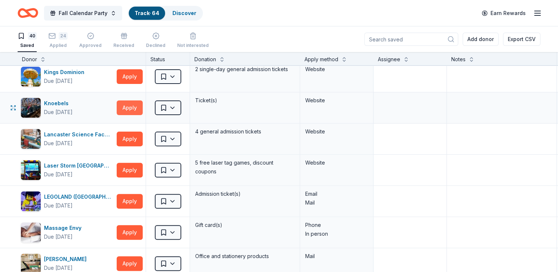
click at [138, 106] on button "Apply" at bounding box center [130, 108] width 26 height 15
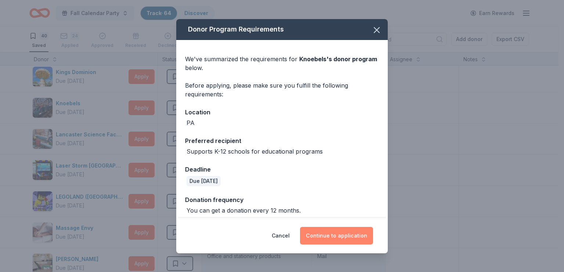
click at [323, 234] on button "Continue to application" at bounding box center [336, 236] width 73 height 18
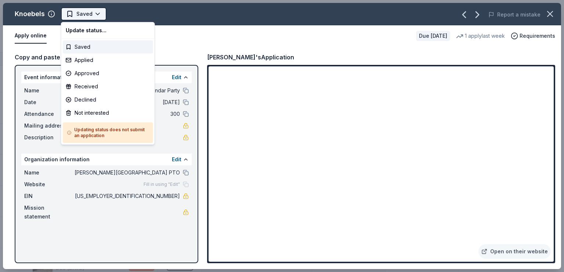
click at [76, 17] on html "Fall Calendar Party Track · 64 Discover Earn Rewards 40 Saved 24 Applied Approv…" at bounding box center [282, 136] width 564 height 272
click at [78, 61] on div "Applied" at bounding box center [108, 60] width 90 height 13
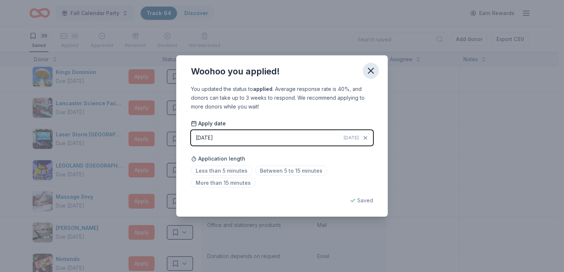
click at [373, 75] on icon "button" at bounding box center [371, 71] width 10 height 10
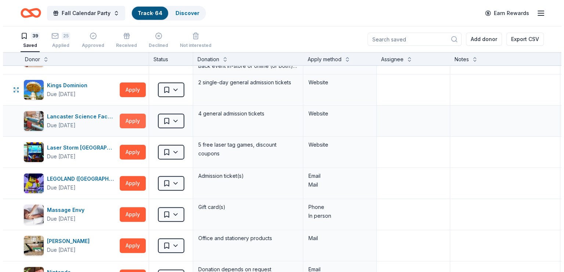
scroll to position [257, 0]
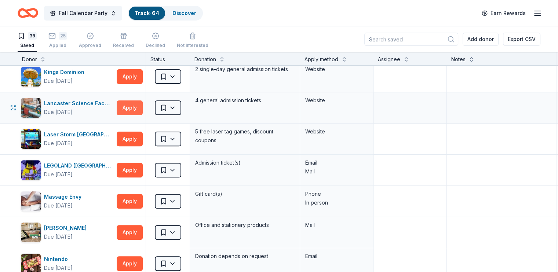
click at [138, 108] on button "Apply" at bounding box center [130, 108] width 26 height 15
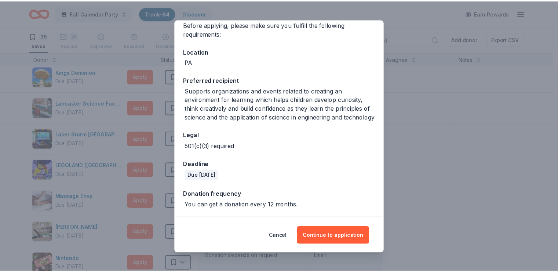
scroll to position [69, 0]
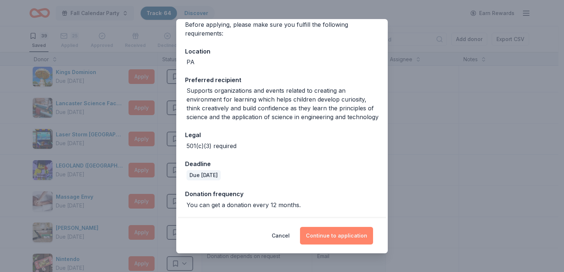
click at [339, 236] on button "Continue to application" at bounding box center [336, 236] width 73 height 18
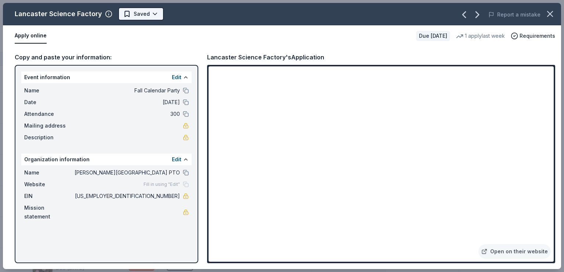
click at [144, 16] on html "Fall Calendar Party Track · 64 Discover Earn Rewards 39 Saved 25 Applied Approv…" at bounding box center [282, 136] width 564 height 272
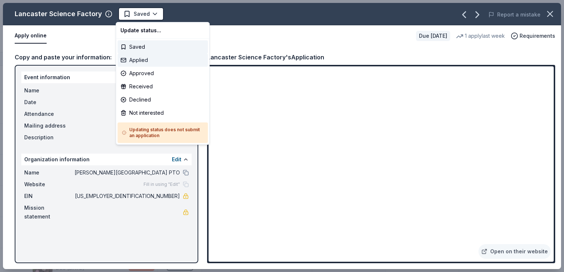
click at [135, 61] on div "Applied" at bounding box center [162, 60] width 90 height 13
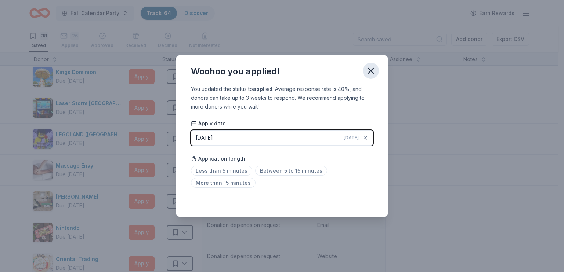
click at [369, 70] on icon "button" at bounding box center [371, 71] width 10 height 10
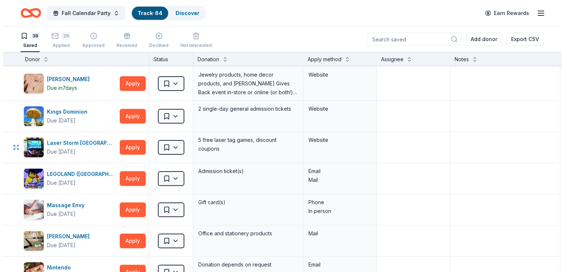
scroll to position [204, 0]
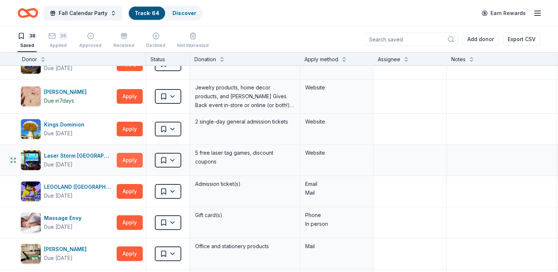
click at [142, 162] on button "Apply" at bounding box center [130, 160] width 26 height 15
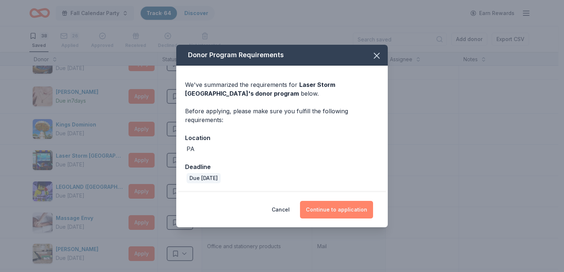
click at [342, 207] on button "Continue to application" at bounding box center [336, 210] width 73 height 18
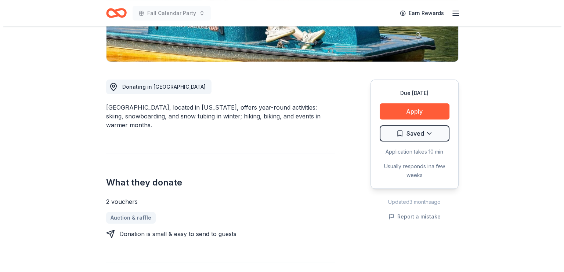
scroll to position [147, 0]
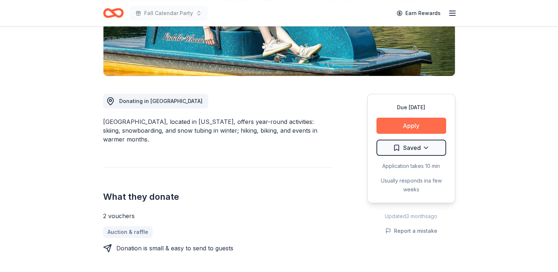
click at [410, 126] on button "Apply" at bounding box center [412, 126] width 70 height 16
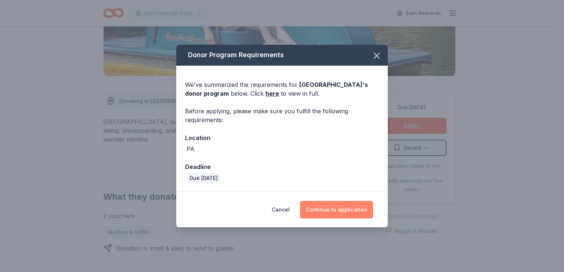
click at [347, 206] on button "Continue to application" at bounding box center [336, 210] width 73 height 18
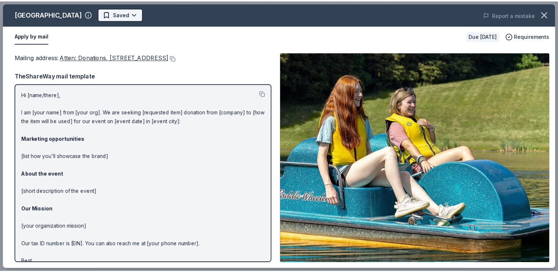
scroll to position [0, 0]
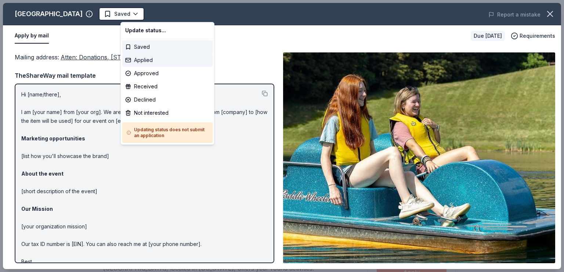
click at [144, 59] on div "Applied" at bounding box center [167, 60] width 90 height 13
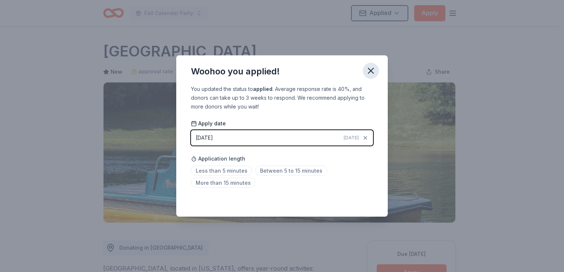
click at [375, 69] on icon "button" at bounding box center [371, 71] width 10 height 10
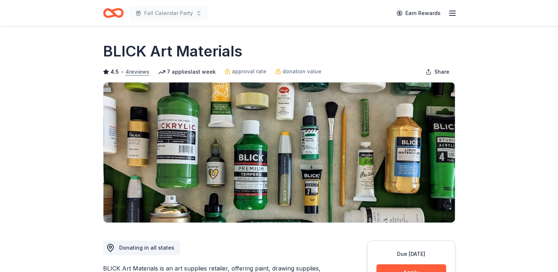
click at [143, 72] on button "4 reviews" at bounding box center [138, 72] width 24 height 9
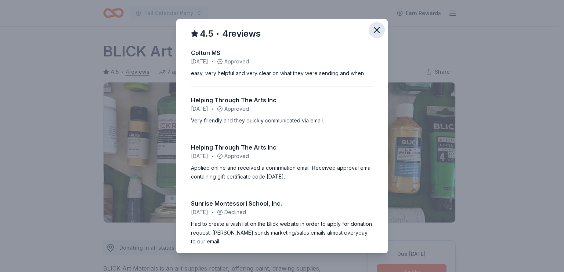
click at [378, 29] on icon "button" at bounding box center [376, 30] width 5 height 5
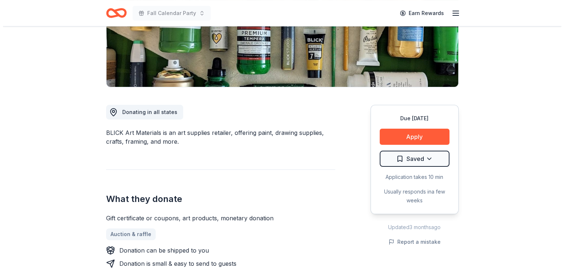
scroll to position [110, 0]
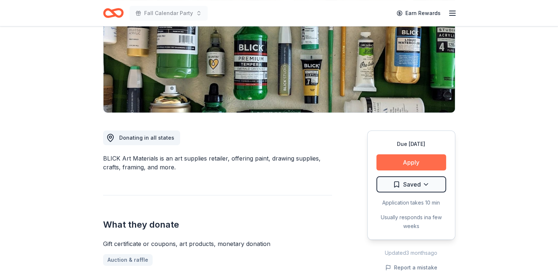
click at [422, 162] on button "Apply" at bounding box center [412, 163] width 70 height 16
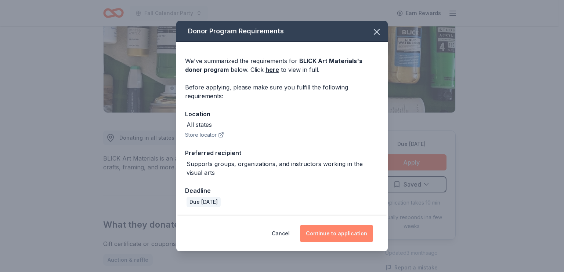
click at [353, 229] on button "Continue to application" at bounding box center [336, 234] width 73 height 18
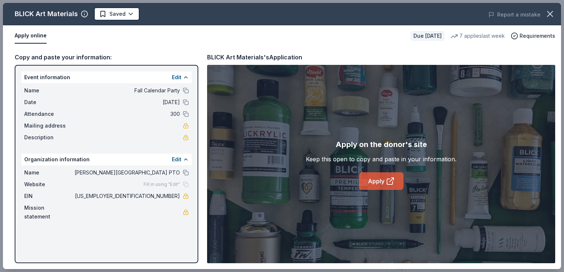
click at [388, 184] on icon at bounding box center [390, 181] width 9 height 9
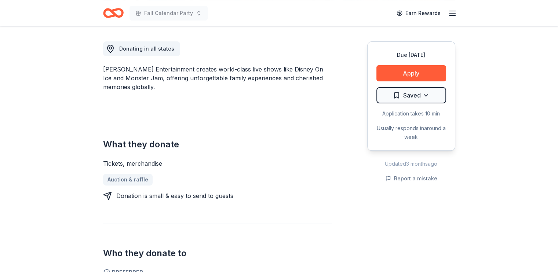
scroll to position [184, 0]
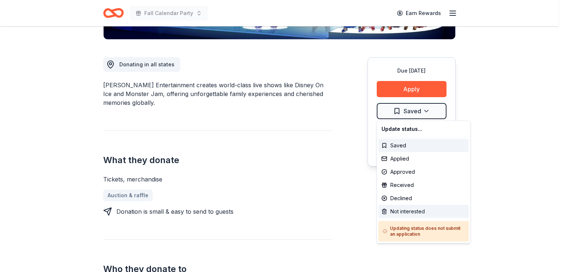
click at [399, 211] on div "Not interested" at bounding box center [423, 211] width 90 height 13
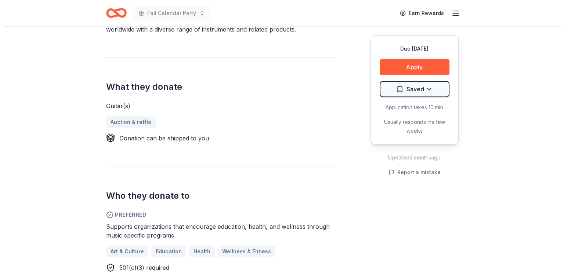
scroll to position [294, 0]
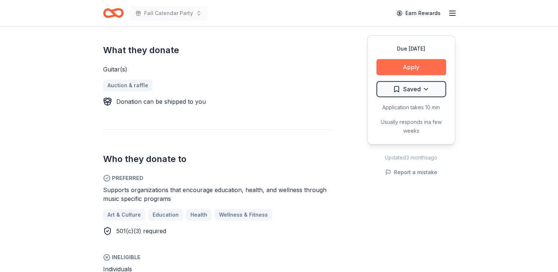
click at [416, 68] on button "Apply" at bounding box center [412, 67] width 70 height 16
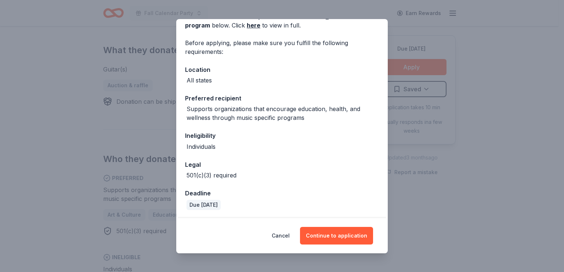
scroll to position [43, 0]
click at [326, 235] on button "Continue to application" at bounding box center [336, 236] width 73 height 18
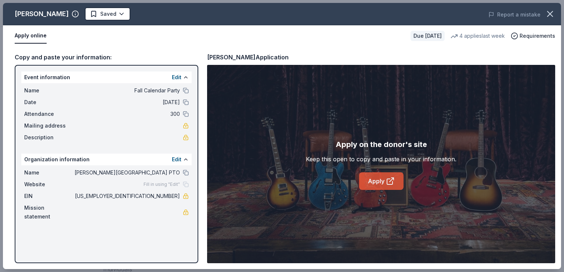
click at [381, 179] on link "Apply" at bounding box center [381, 182] width 44 height 18
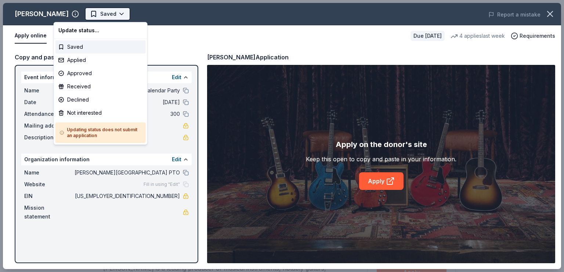
click at [71, 17] on html "Fall Calendar Party Saved Apply Due [DATE] [PERSON_NAME] New 4 applies last wee…" at bounding box center [282, 136] width 564 height 272
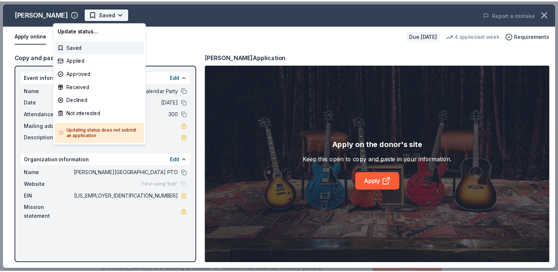
scroll to position [0, 0]
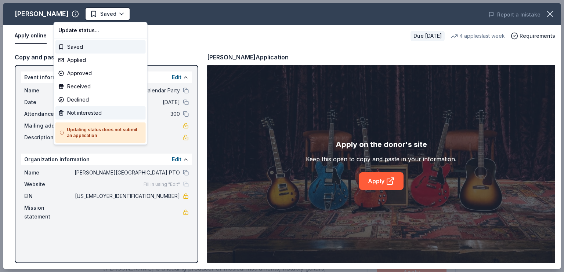
click at [77, 112] on div "Not interested" at bounding box center [100, 112] width 90 height 13
